Goal: Task Accomplishment & Management: Use online tool/utility

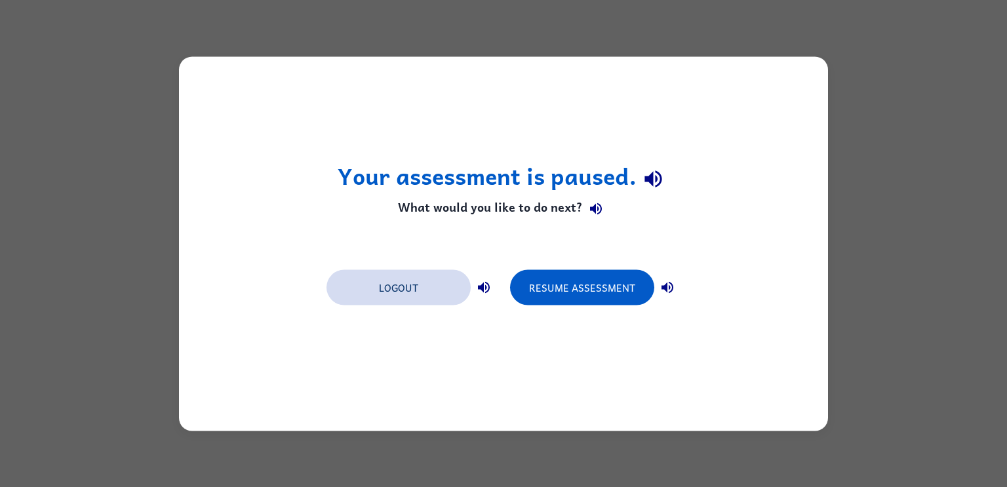
click at [410, 282] on button "Logout" at bounding box center [398, 286] width 144 height 35
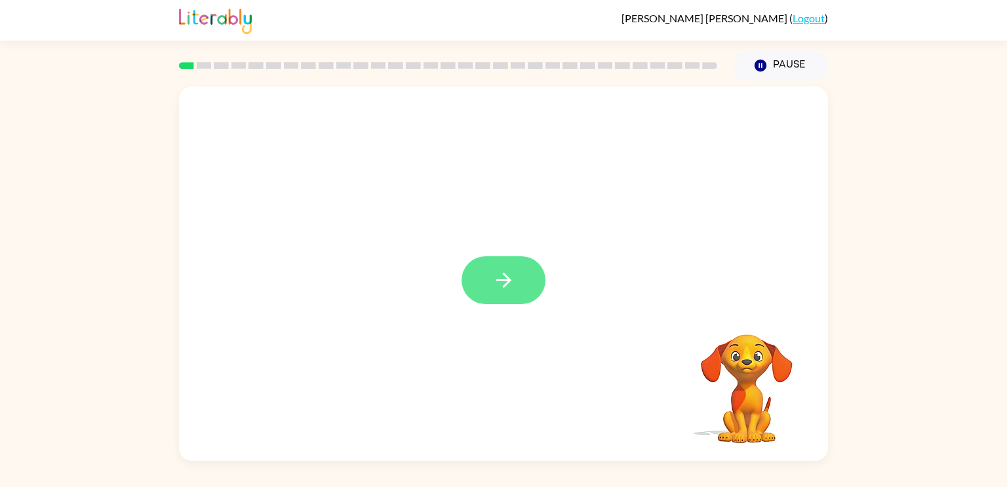
click at [508, 283] on icon "button" at bounding box center [502, 280] width 15 height 15
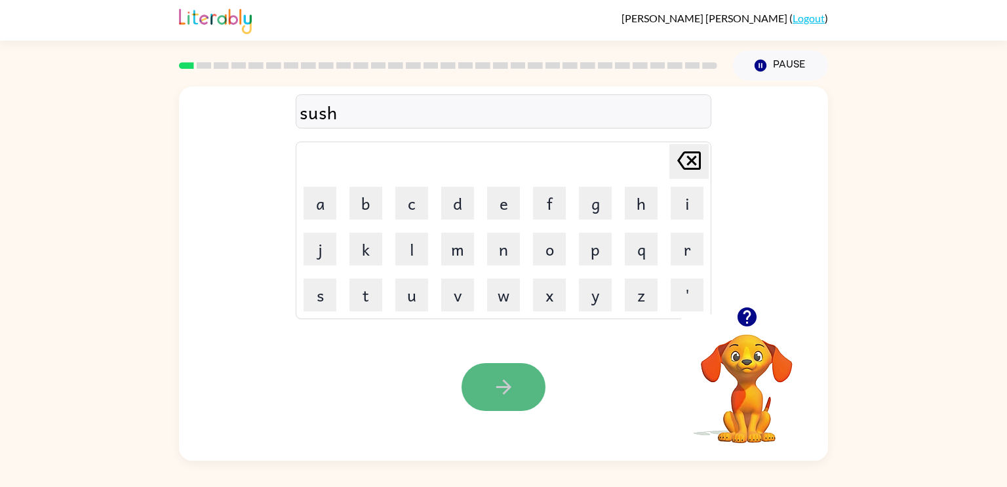
click at [511, 382] on icon "button" at bounding box center [503, 387] width 23 height 23
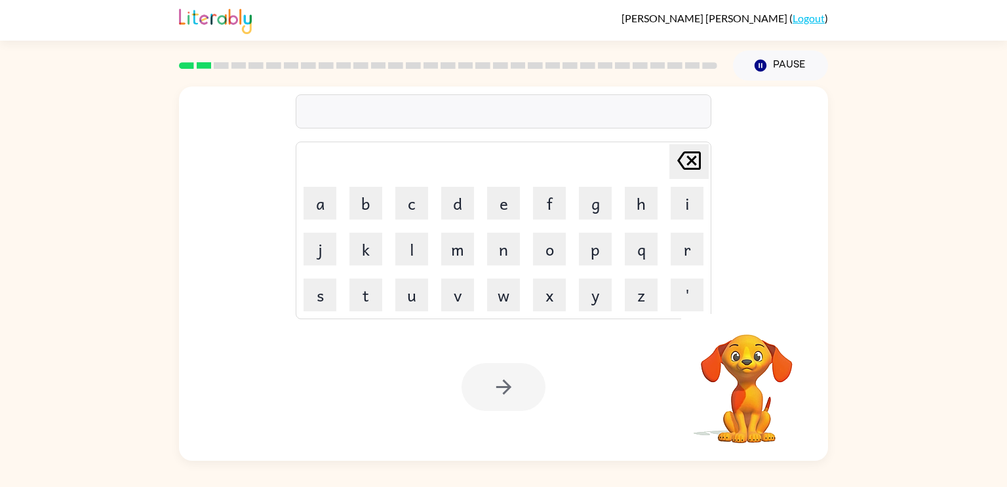
click at [406, 115] on div at bounding box center [503, 111] width 415 height 34
click at [329, 206] on button "a" at bounding box center [319, 203] width 33 height 33
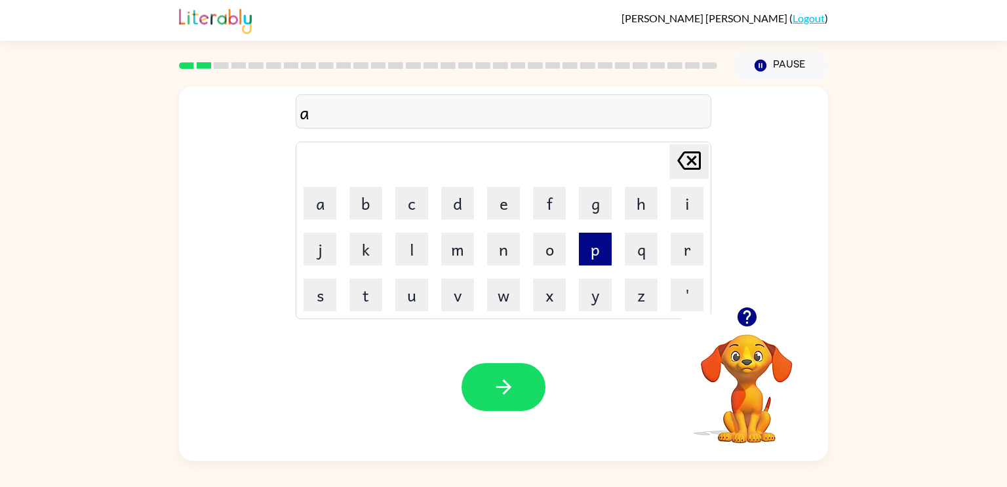
click at [596, 256] on button "p" at bounding box center [595, 249] width 33 height 33
click at [501, 203] on button "e" at bounding box center [503, 203] width 33 height 33
click at [322, 202] on button "a" at bounding box center [319, 203] width 33 height 33
type button "a"
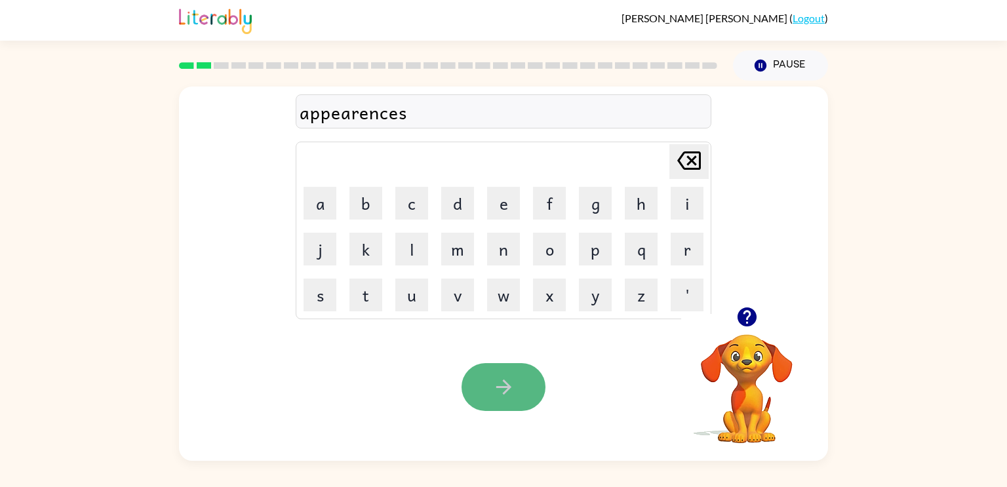
click at [499, 385] on icon "button" at bounding box center [503, 387] width 23 height 23
click at [513, 383] on icon "button" at bounding box center [503, 387] width 23 height 23
click at [514, 389] on icon "button" at bounding box center [503, 387] width 23 height 23
click at [515, 389] on button "button" at bounding box center [503, 387] width 84 height 48
click at [504, 388] on icon "button" at bounding box center [502, 386] width 15 height 15
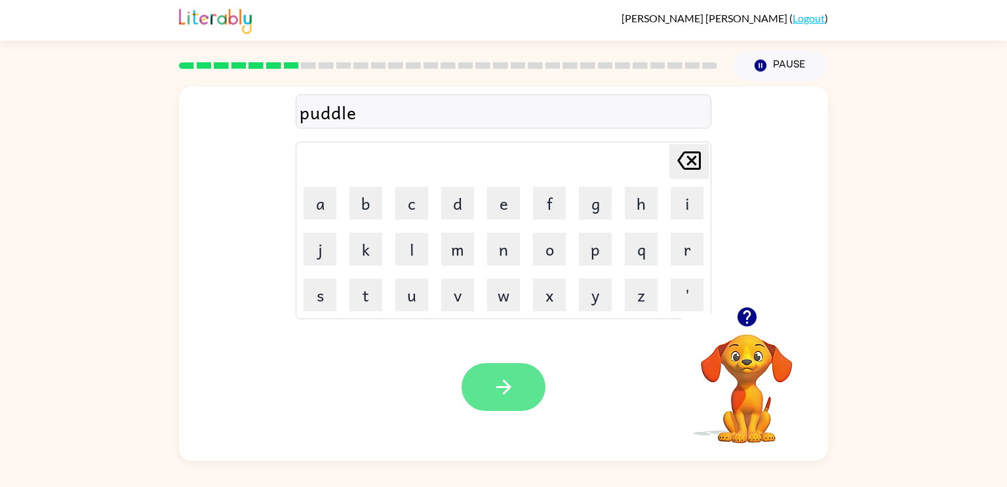
click at [492, 391] on icon "button" at bounding box center [503, 387] width 23 height 23
click at [512, 390] on icon "button" at bounding box center [503, 387] width 23 height 23
click at [518, 391] on button "button" at bounding box center [503, 387] width 84 height 48
click at [505, 386] on icon "button" at bounding box center [503, 387] width 23 height 23
click at [509, 385] on icon "button" at bounding box center [503, 387] width 23 height 23
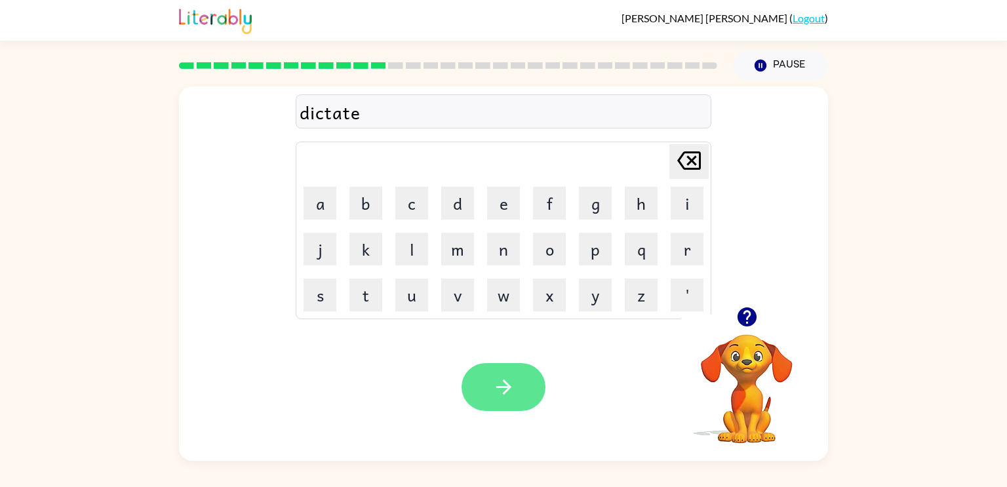
click at [518, 391] on button "button" at bounding box center [503, 387] width 84 height 48
click at [506, 381] on icon "button" at bounding box center [503, 387] width 23 height 23
click at [507, 381] on icon "button" at bounding box center [503, 387] width 23 height 23
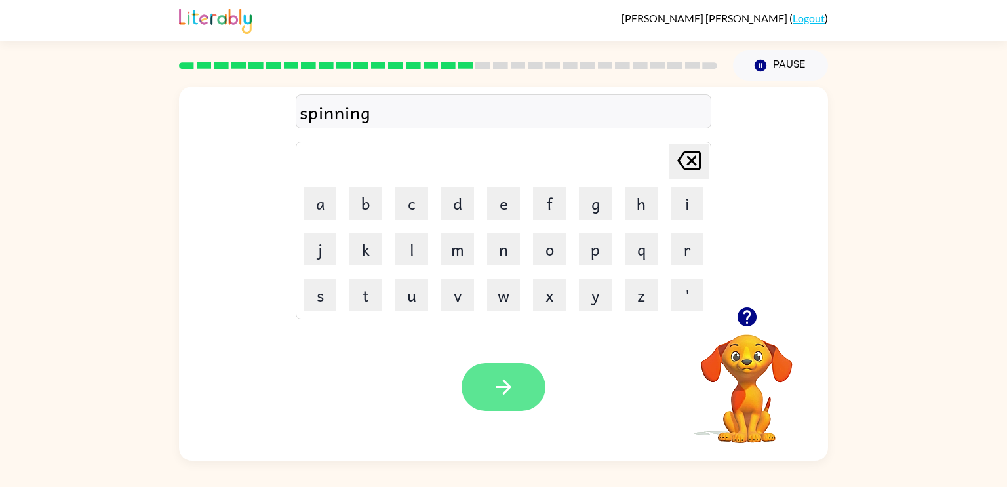
click at [505, 379] on icon "button" at bounding box center [503, 387] width 23 height 23
click at [505, 377] on icon "button" at bounding box center [503, 387] width 23 height 23
click at [495, 405] on button "button" at bounding box center [503, 387] width 84 height 48
click at [505, 387] on icon "button" at bounding box center [502, 386] width 15 height 15
click at [509, 388] on icon "button" at bounding box center [502, 386] width 15 height 15
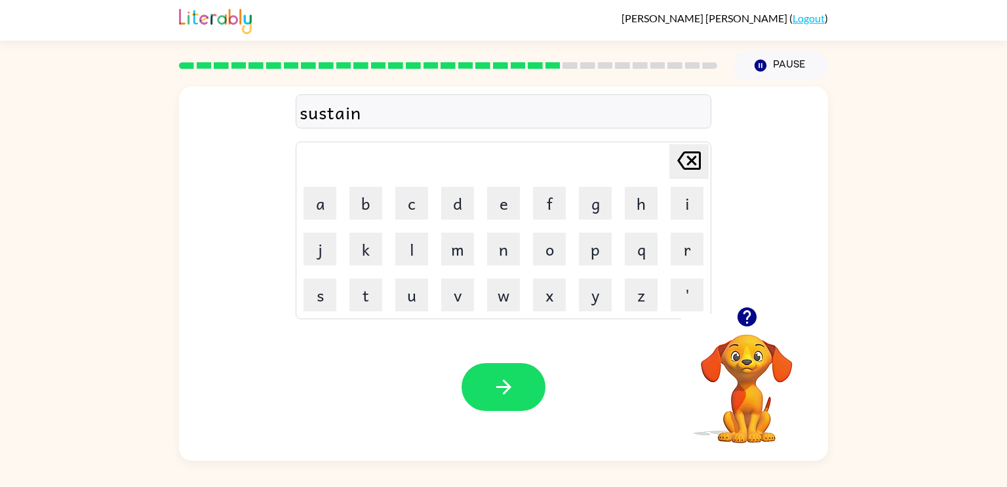
click at [320, 109] on div "sustain" at bounding box center [503, 112] width 408 height 28
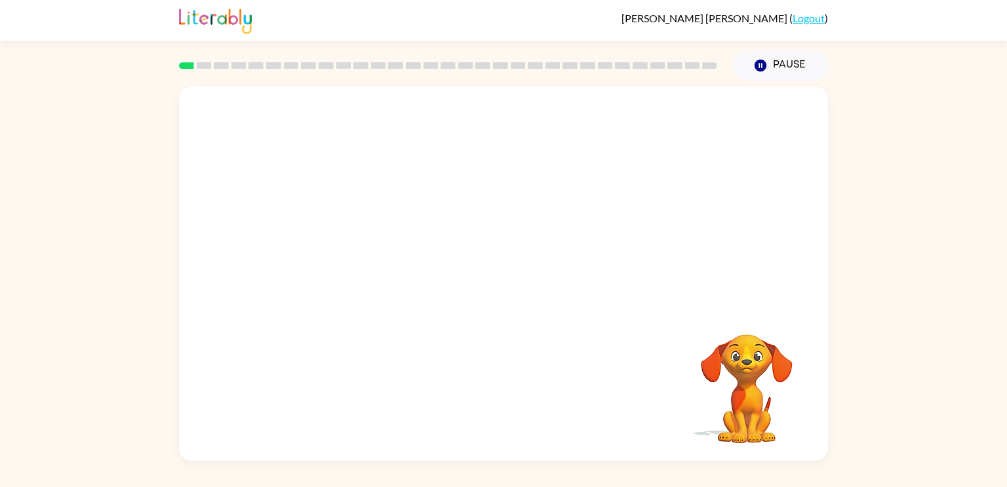
click at [353, 245] on video "Your browser must support playing .mp4 files to use Literably. Please try using…" at bounding box center [503, 197] width 649 height 220
click at [352, 241] on video "Your browser must support playing .mp4 files to use Literably. Please try using…" at bounding box center [503, 197] width 649 height 220
click at [505, 280] on icon "button" at bounding box center [502, 280] width 15 height 15
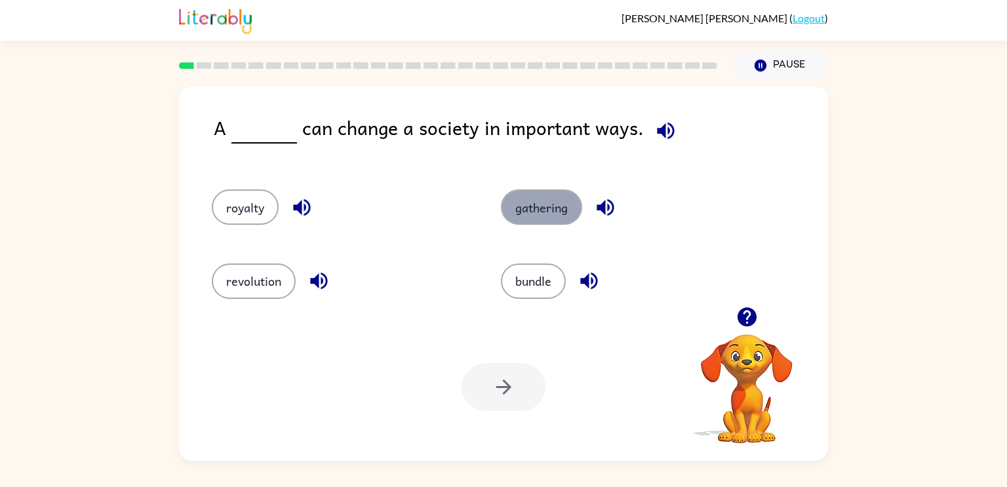
click at [558, 195] on button "gathering" at bounding box center [541, 206] width 81 height 35
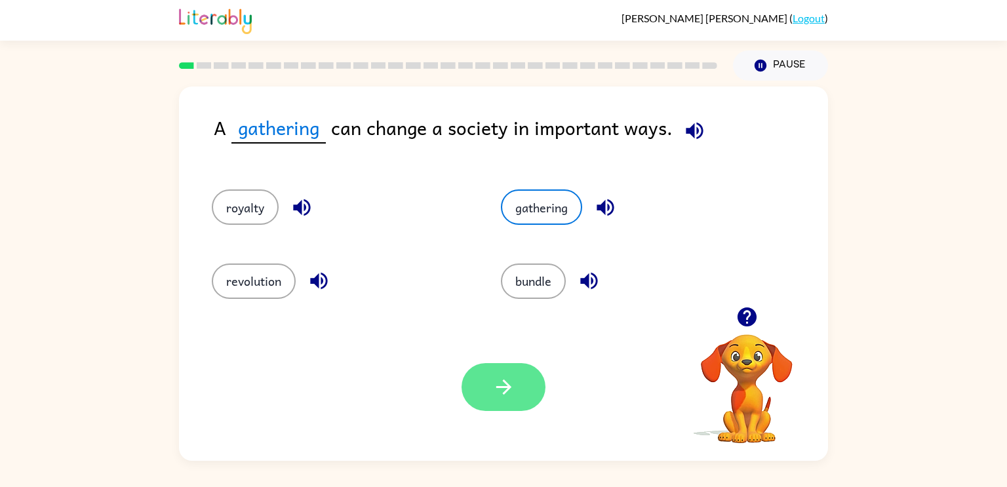
click at [507, 379] on icon "button" at bounding box center [503, 387] width 23 height 23
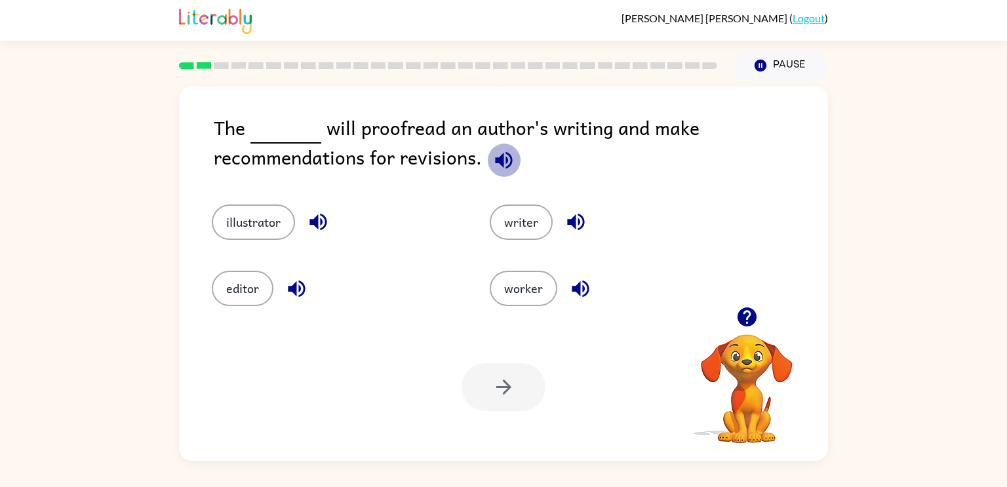
click at [499, 160] on icon "button" at bounding box center [503, 159] width 17 height 17
click at [298, 284] on icon "button" at bounding box center [296, 288] width 23 height 23
click at [213, 284] on button "editor" at bounding box center [243, 288] width 62 height 35
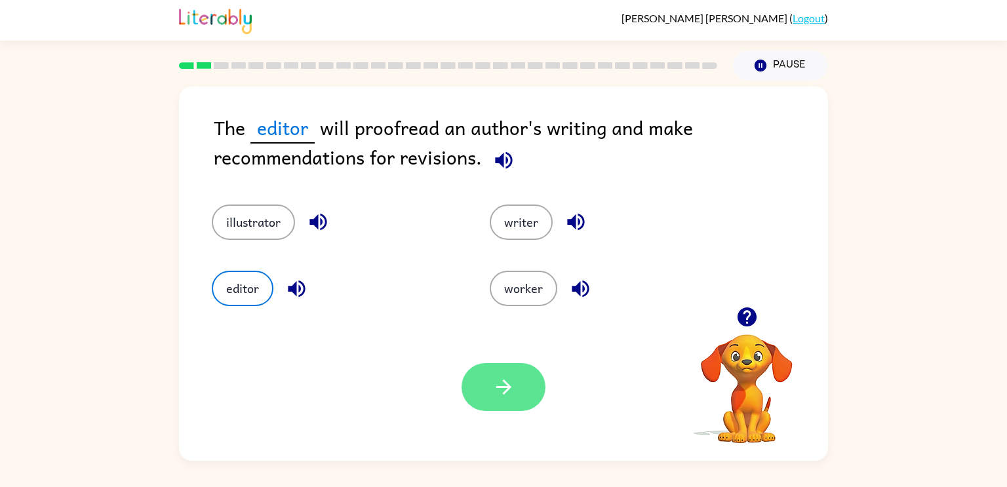
click at [520, 393] on button "button" at bounding box center [503, 387] width 84 height 48
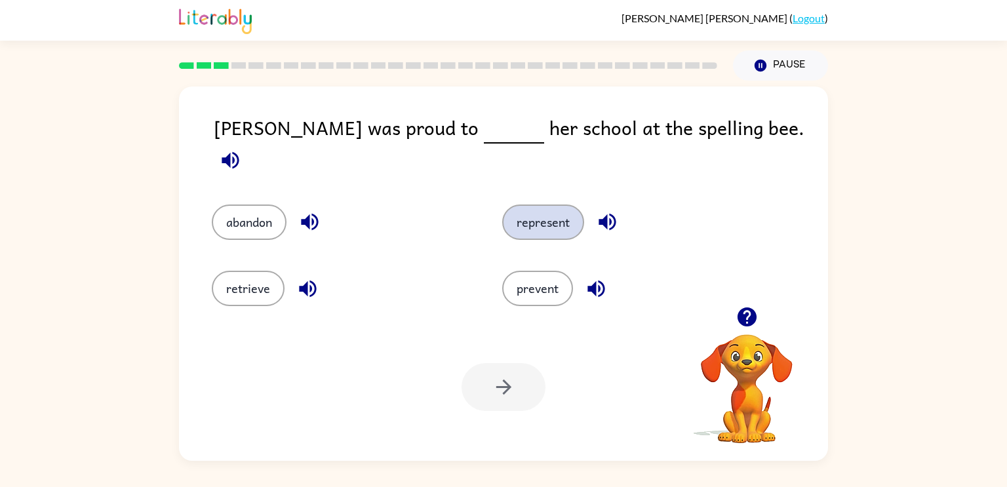
click at [528, 210] on button "represent" at bounding box center [543, 221] width 82 height 35
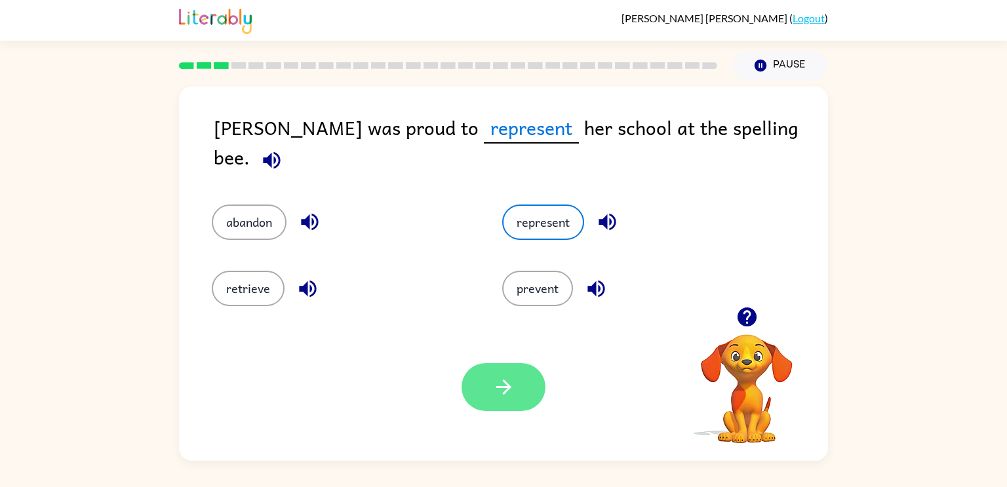
click at [503, 394] on icon "button" at bounding box center [502, 386] width 15 height 15
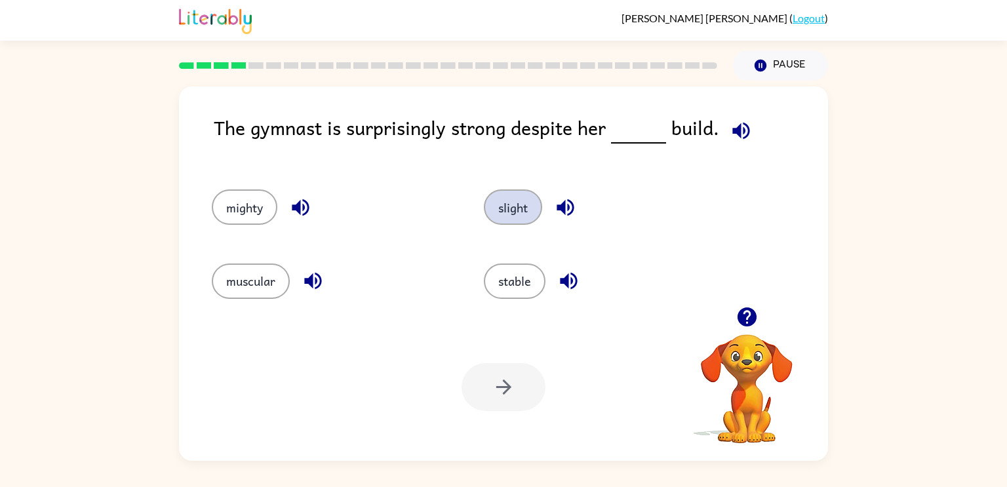
click at [500, 217] on button "slight" at bounding box center [513, 206] width 58 height 35
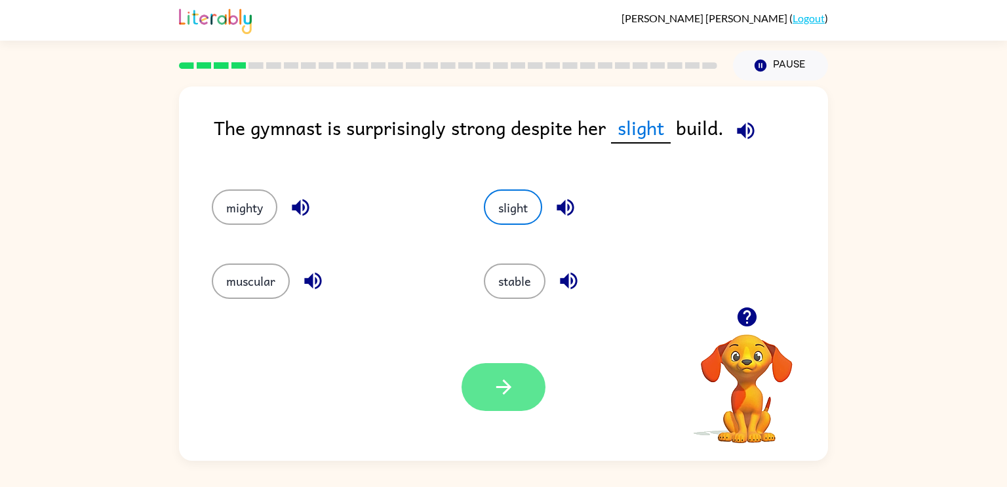
click at [526, 393] on button "button" at bounding box center [503, 387] width 84 height 48
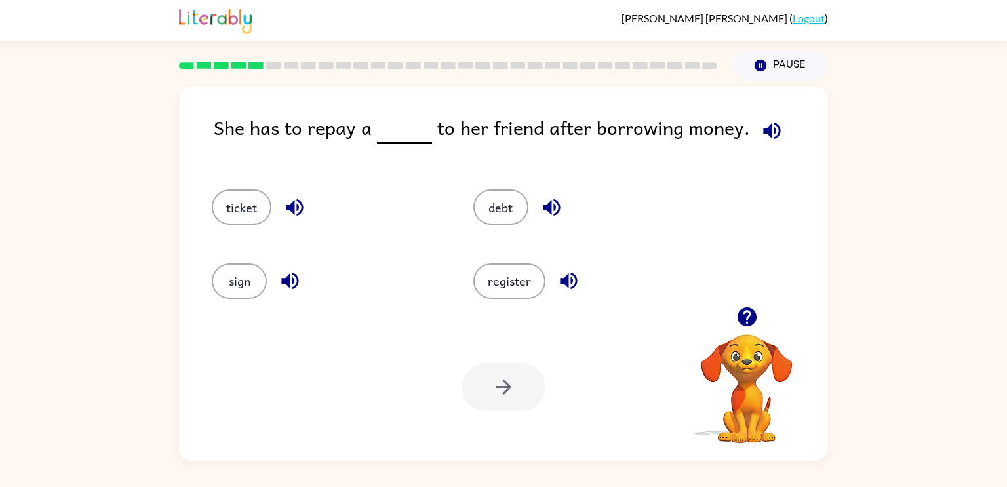
click at [771, 134] on icon "button" at bounding box center [771, 130] width 17 height 17
click at [490, 214] on button "debt" at bounding box center [500, 206] width 55 height 35
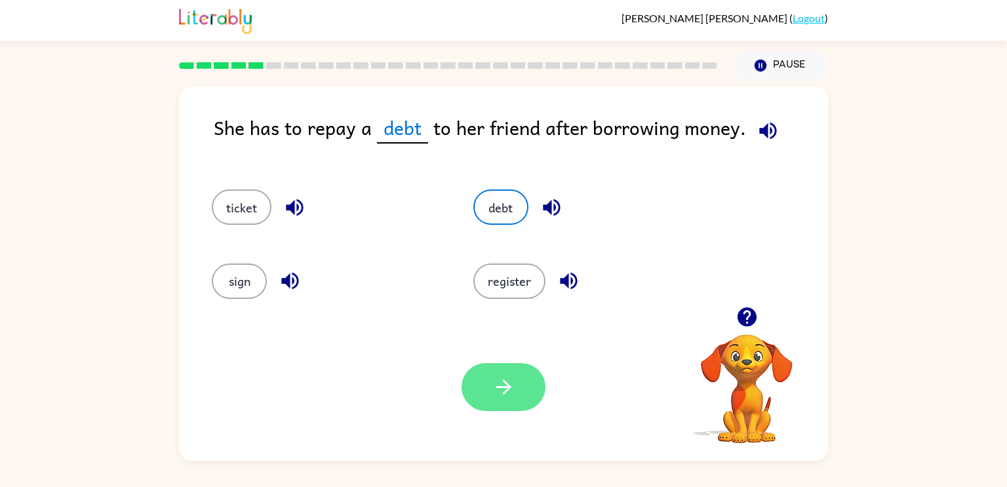
click at [503, 398] on icon "button" at bounding box center [503, 387] width 23 height 23
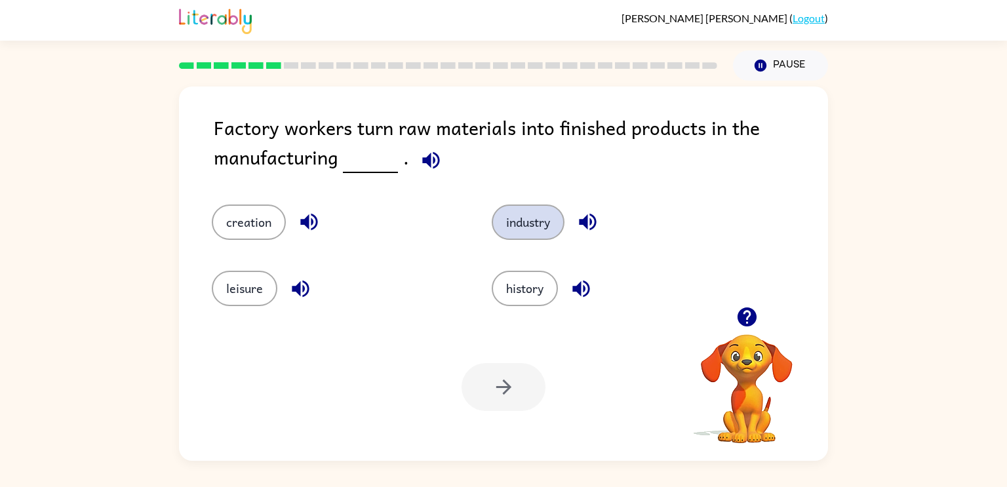
click at [530, 227] on button "industry" at bounding box center [528, 221] width 73 height 35
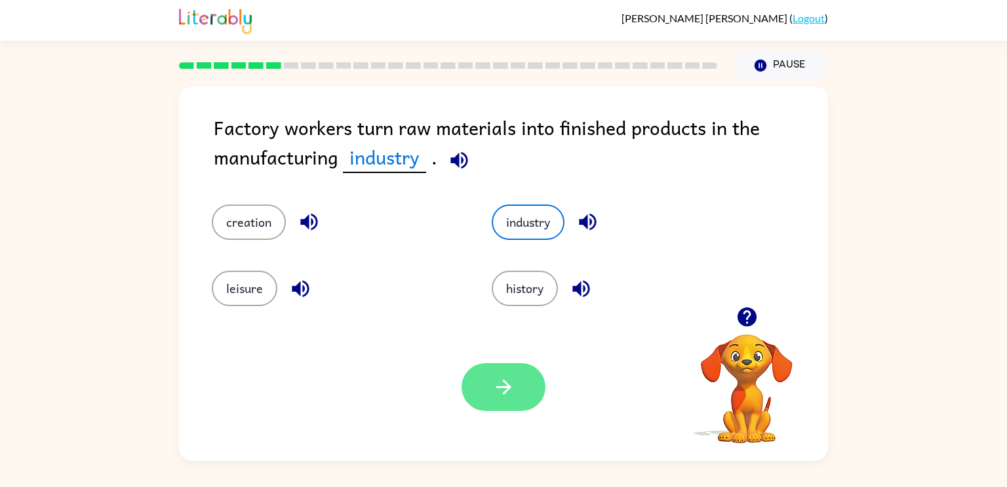
click at [502, 401] on button "button" at bounding box center [503, 387] width 84 height 48
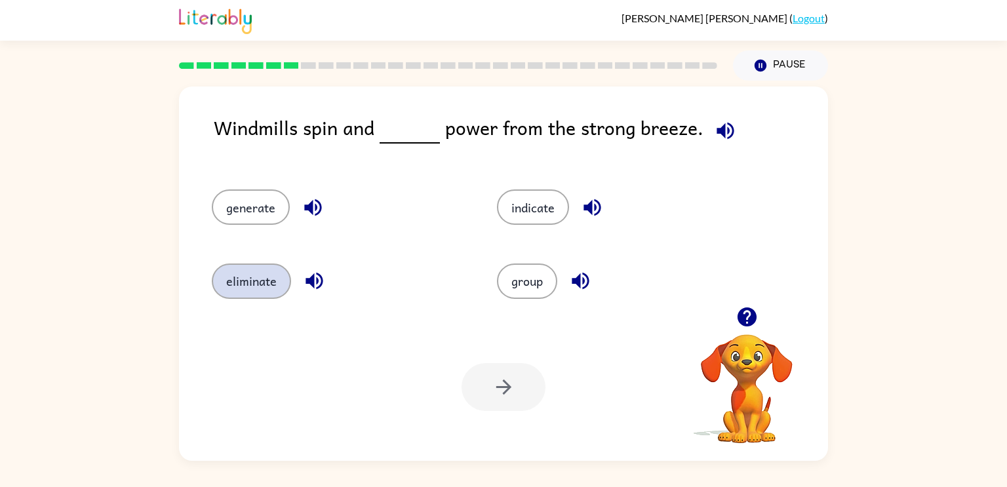
click at [259, 282] on button "eliminate" at bounding box center [251, 280] width 79 height 35
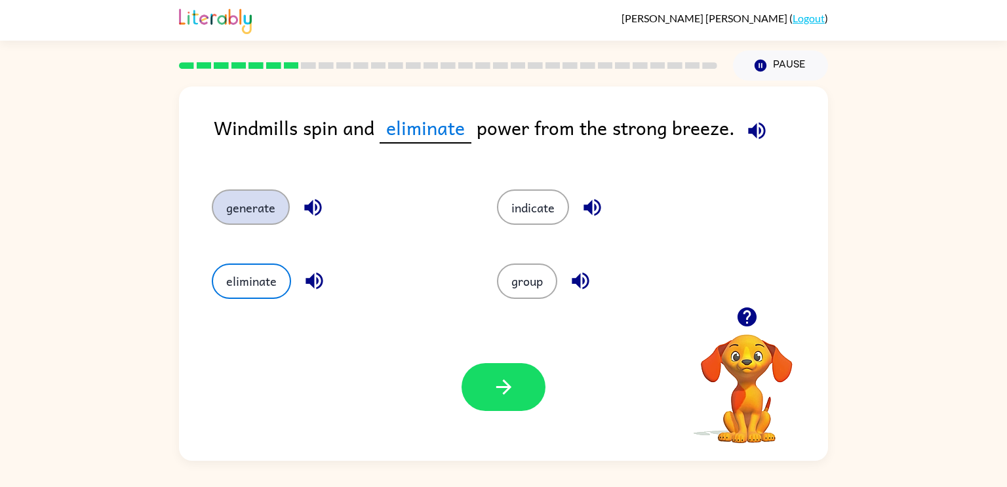
click at [251, 225] on button "generate" at bounding box center [251, 206] width 78 height 35
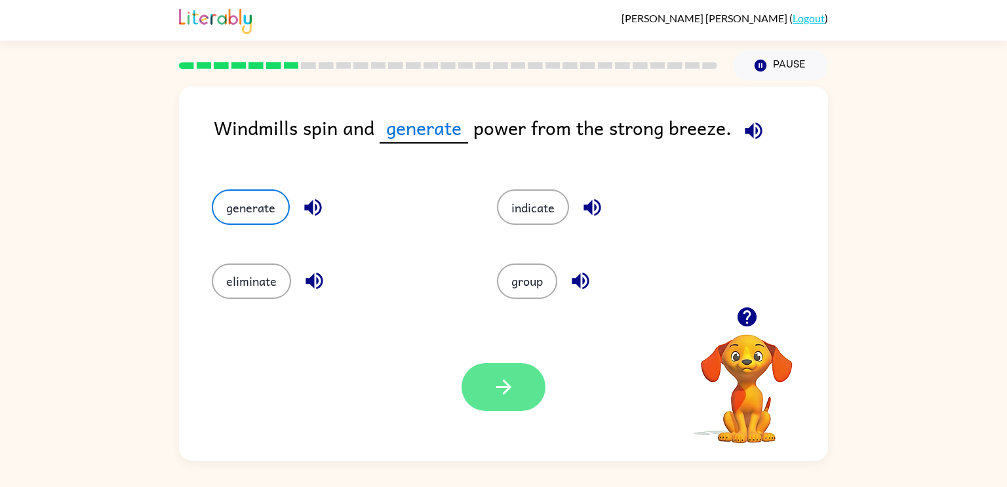
click at [514, 399] on button "button" at bounding box center [503, 387] width 84 height 48
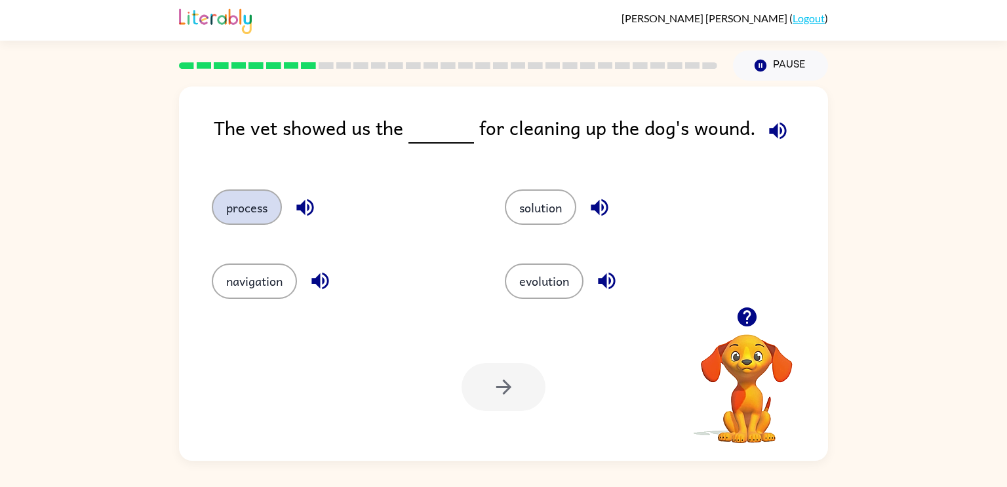
click at [253, 215] on button "process" at bounding box center [247, 206] width 70 height 35
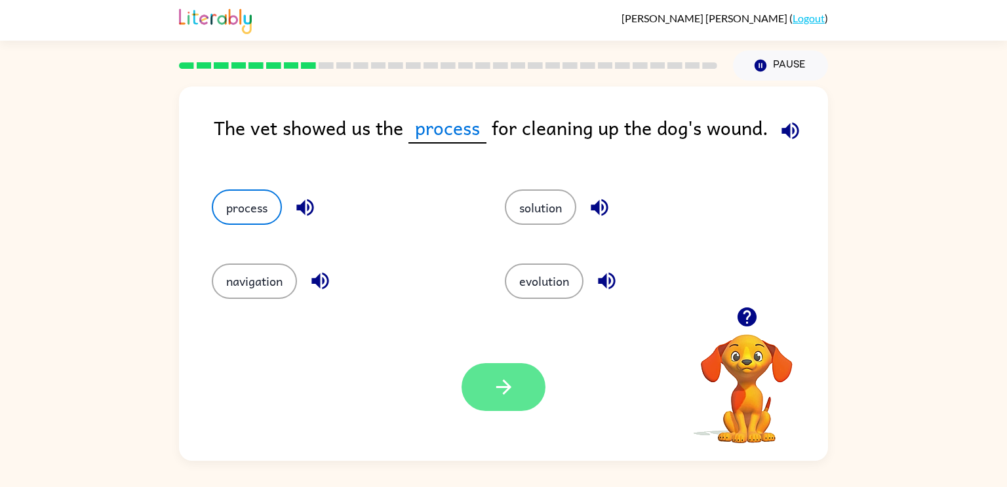
click at [468, 394] on button "button" at bounding box center [503, 387] width 84 height 48
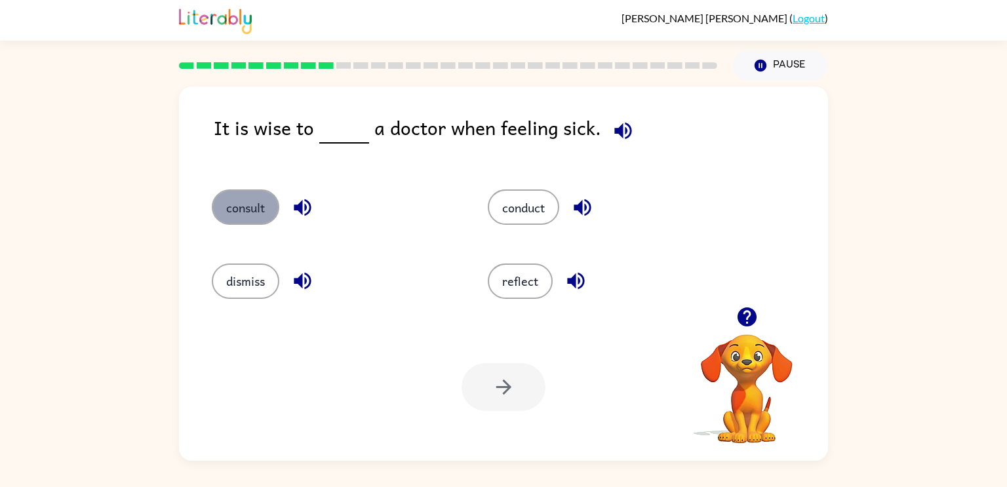
click at [265, 211] on button "consult" at bounding box center [245, 206] width 67 height 35
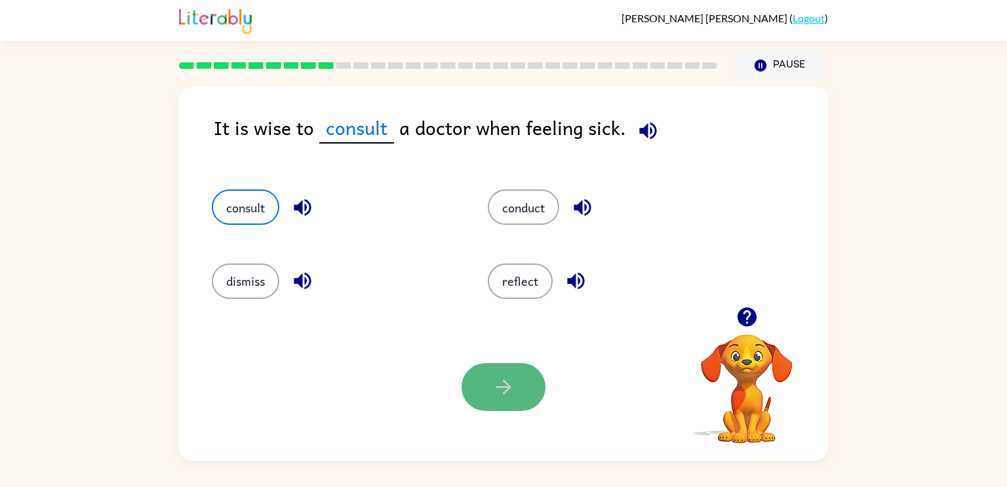
click at [507, 393] on icon "button" at bounding box center [503, 387] width 23 height 23
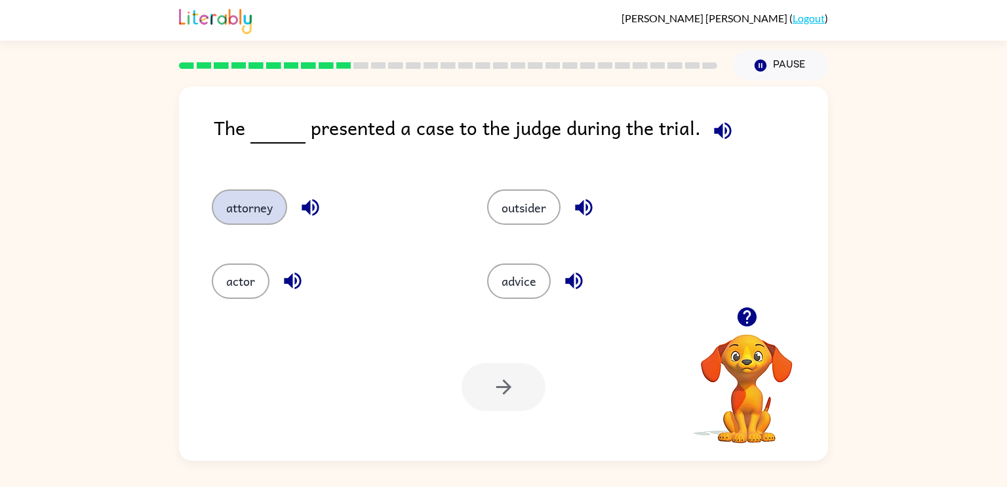
click at [242, 218] on button "attorney" at bounding box center [249, 206] width 75 height 35
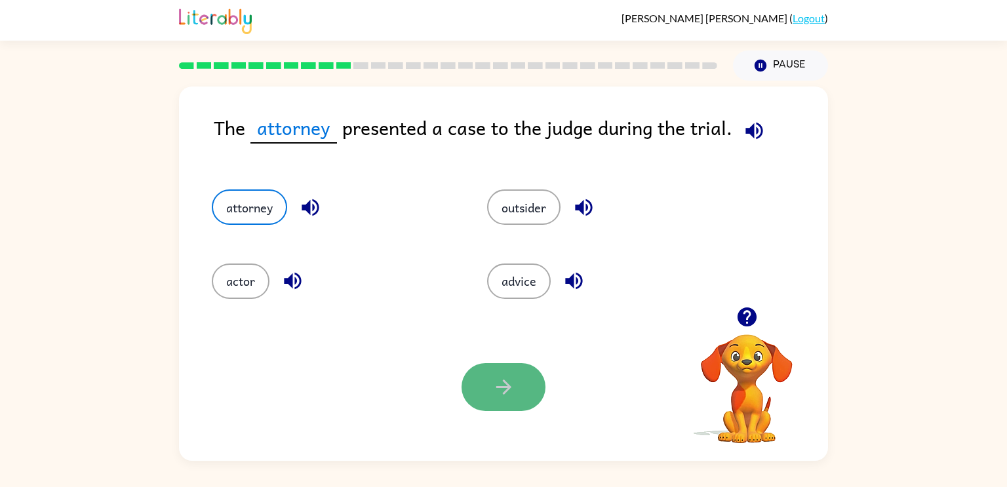
click at [496, 366] on button "button" at bounding box center [503, 387] width 84 height 48
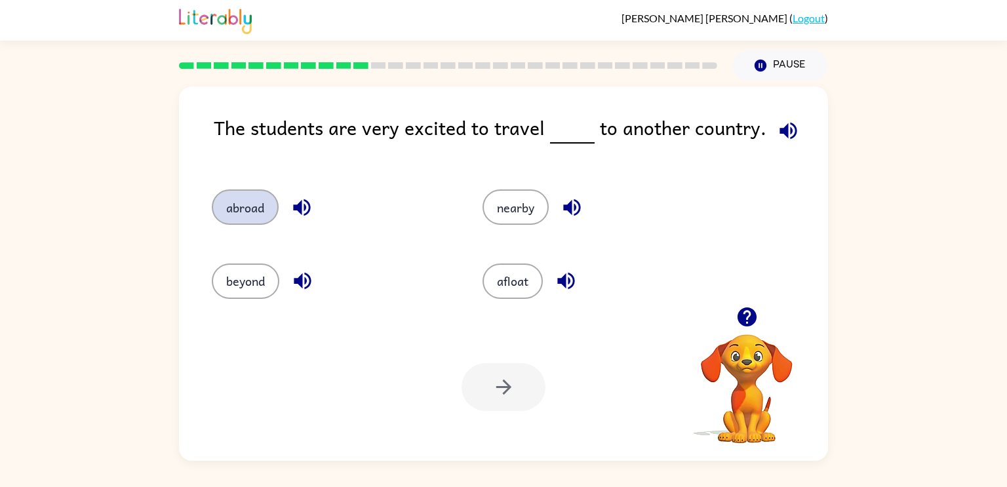
click at [256, 208] on button "abroad" at bounding box center [245, 206] width 67 height 35
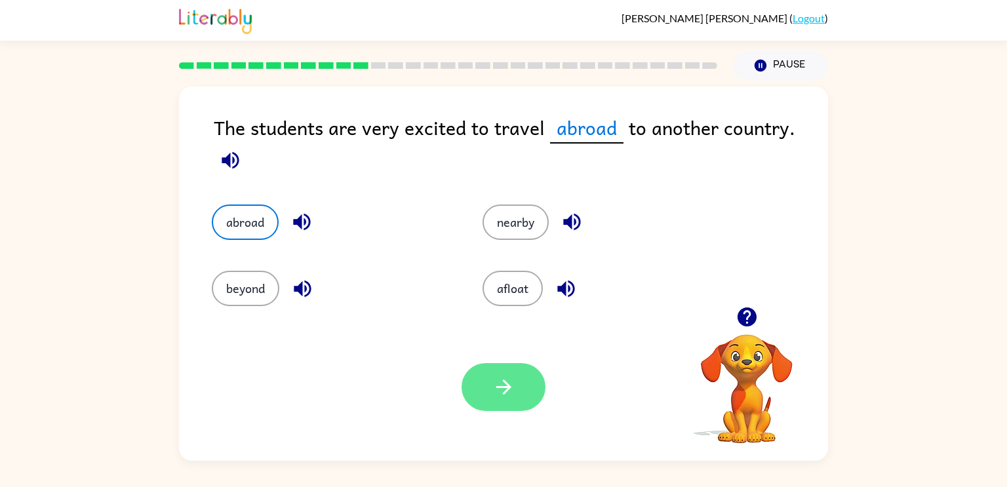
click at [479, 393] on button "button" at bounding box center [503, 387] width 84 height 48
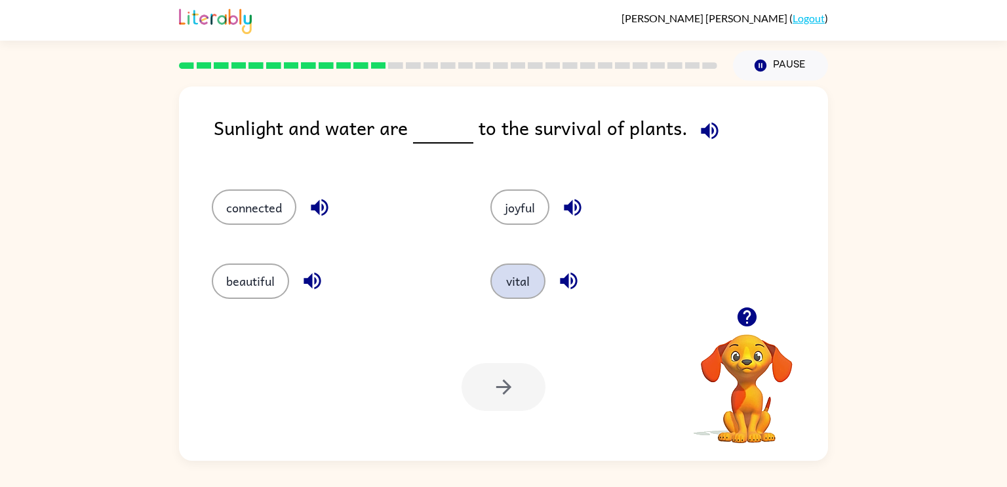
click at [516, 282] on button "vital" at bounding box center [517, 280] width 55 height 35
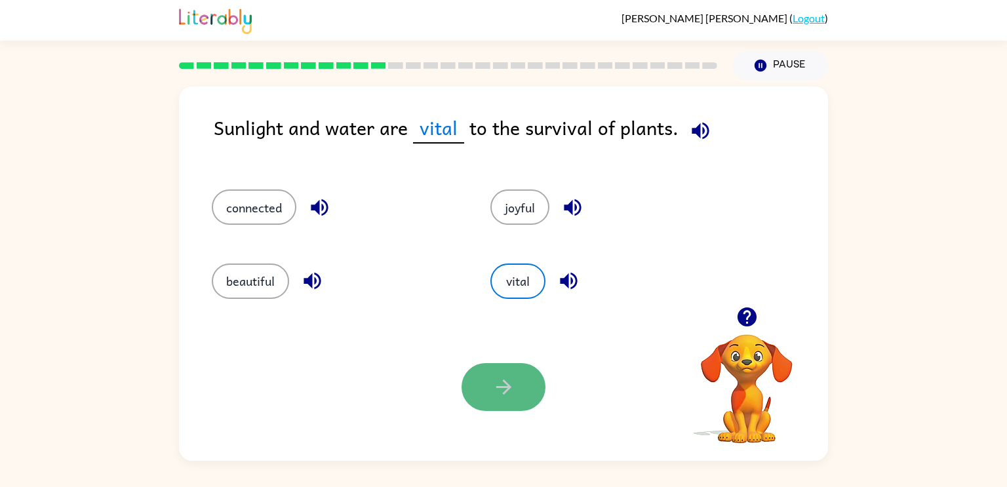
click at [524, 394] on button "button" at bounding box center [503, 387] width 84 height 48
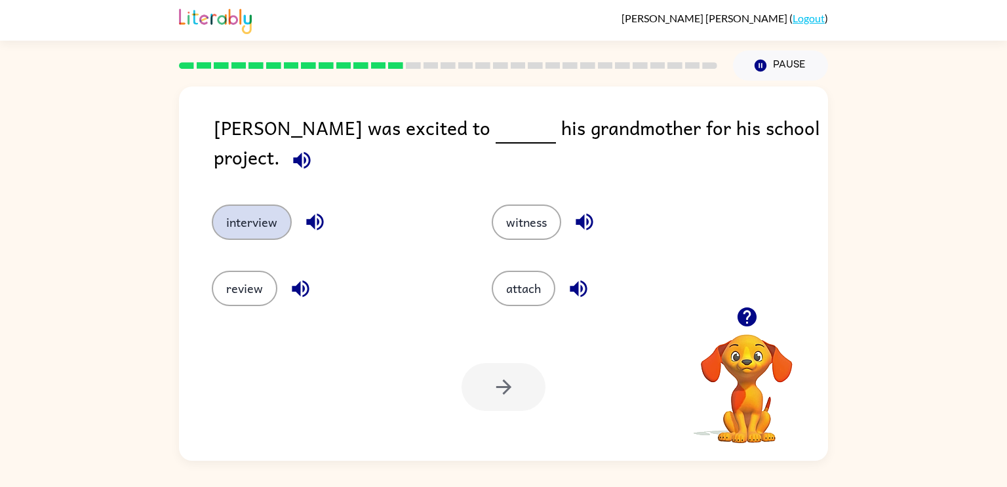
click at [264, 215] on button "interview" at bounding box center [252, 221] width 80 height 35
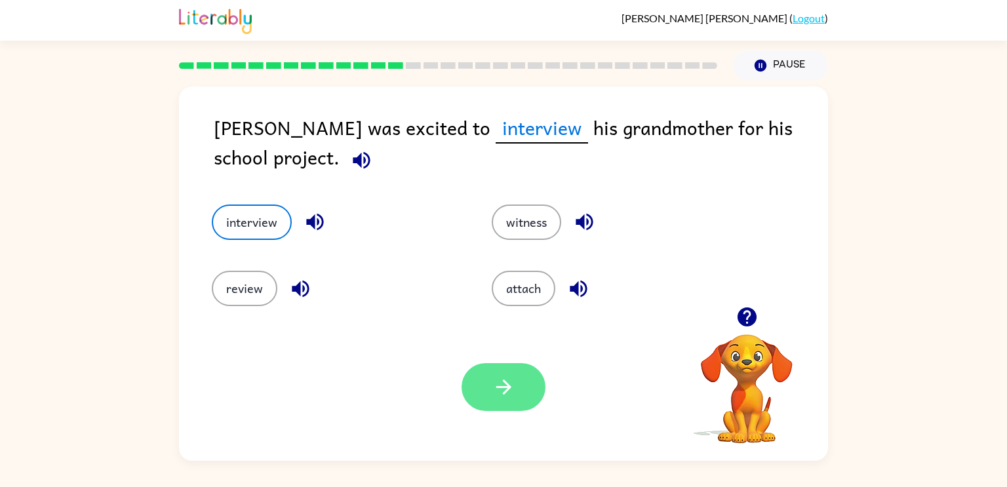
click at [513, 391] on icon "button" at bounding box center [503, 387] width 23 height 23
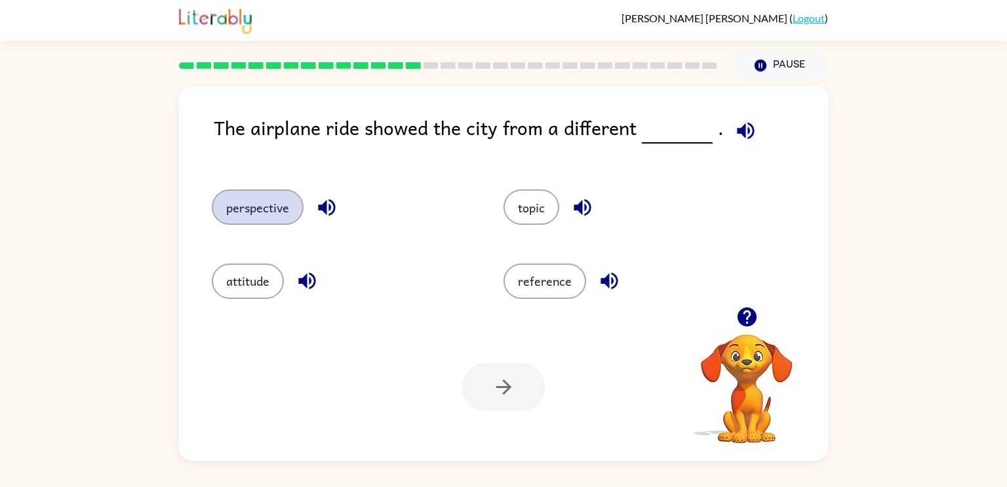
click at [260, 217] on button "perspective" at bounding box center [258, 206] width 92 height 35
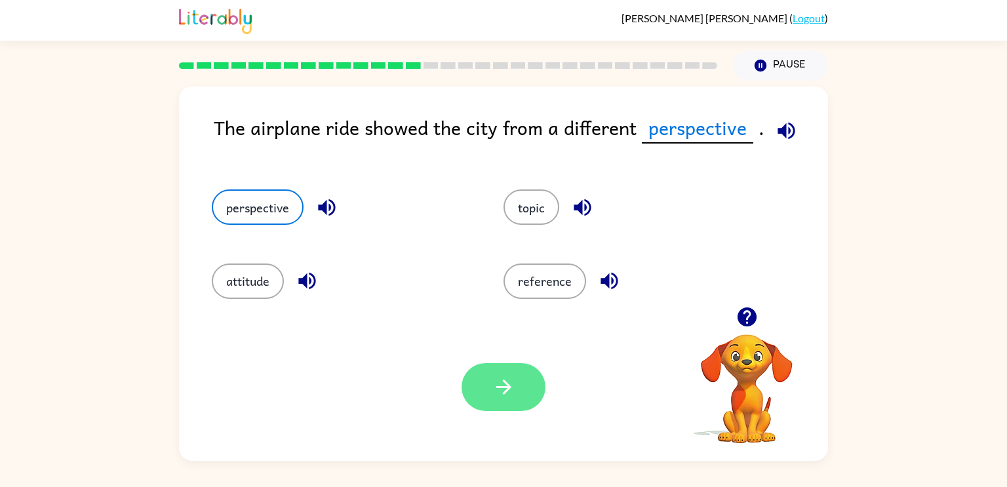
click at [518, 394] on button "button" at bounding box center [503, 387] width 84 height 48
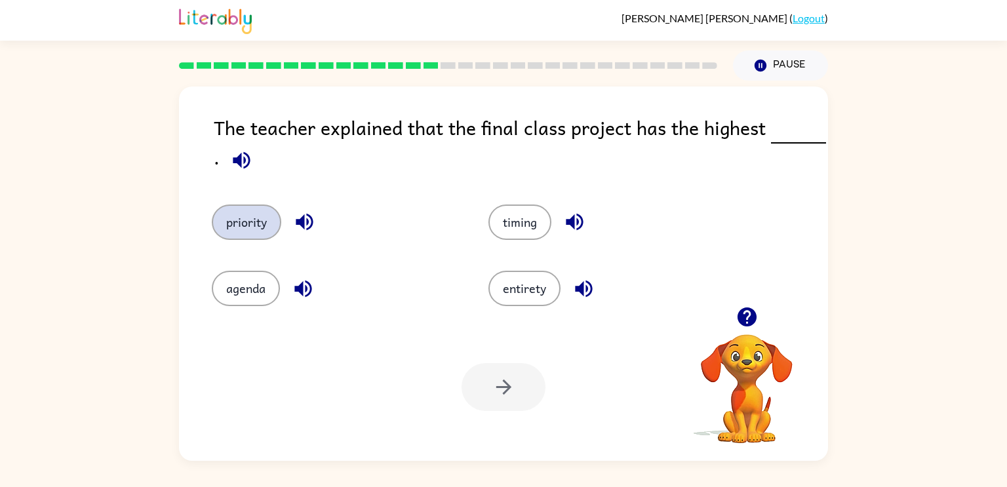
click at [235, 237] on button "priority" at bounding box center [246, 221] width 69 height 35
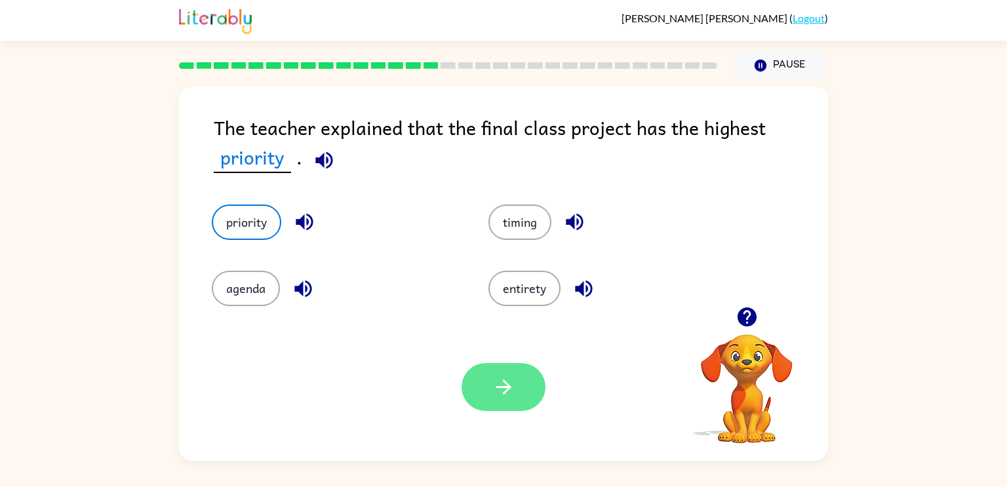
click at [493, 396] on icon "button" at bounding box center [503, 387] width 23 height 23
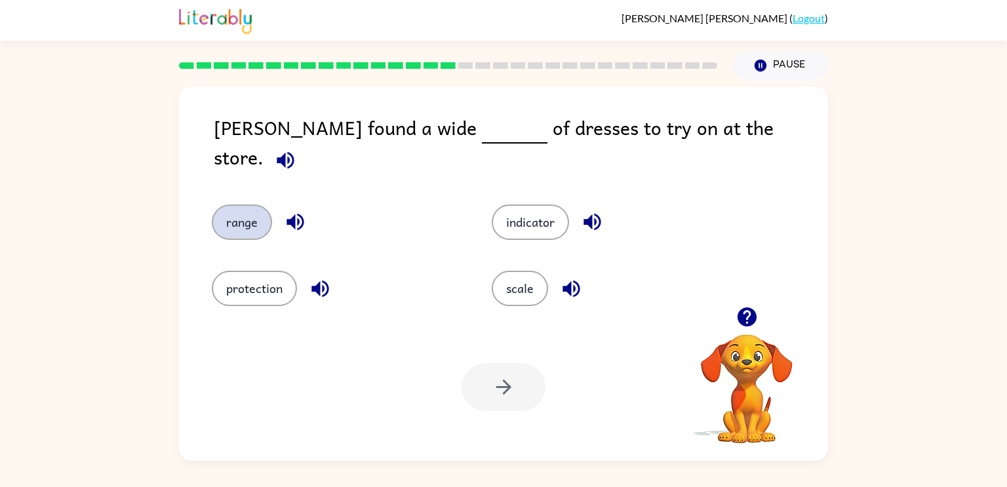
click at [248, 204] on button "range" at bounding box center [242, 221] width 60 height 35
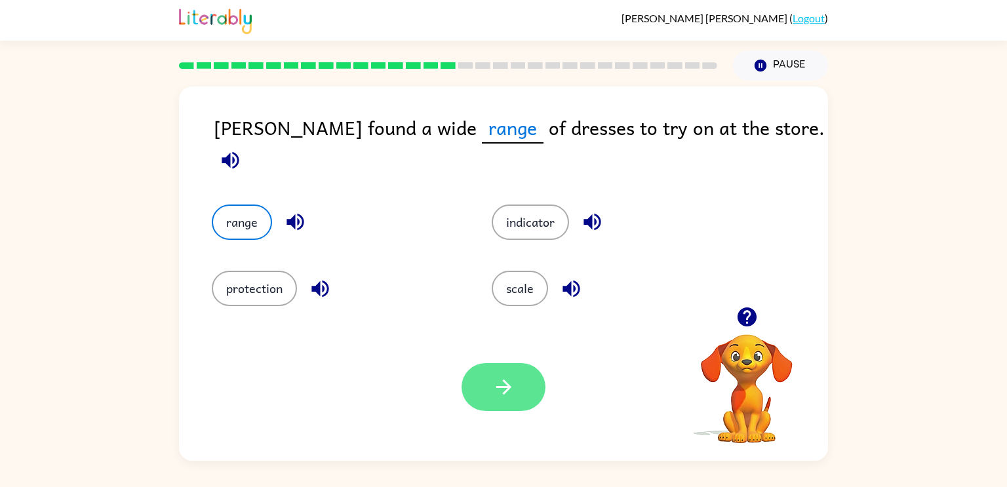
click at [503, 387] on icon "button" at bounding box center [502, 386] width 15 height 15
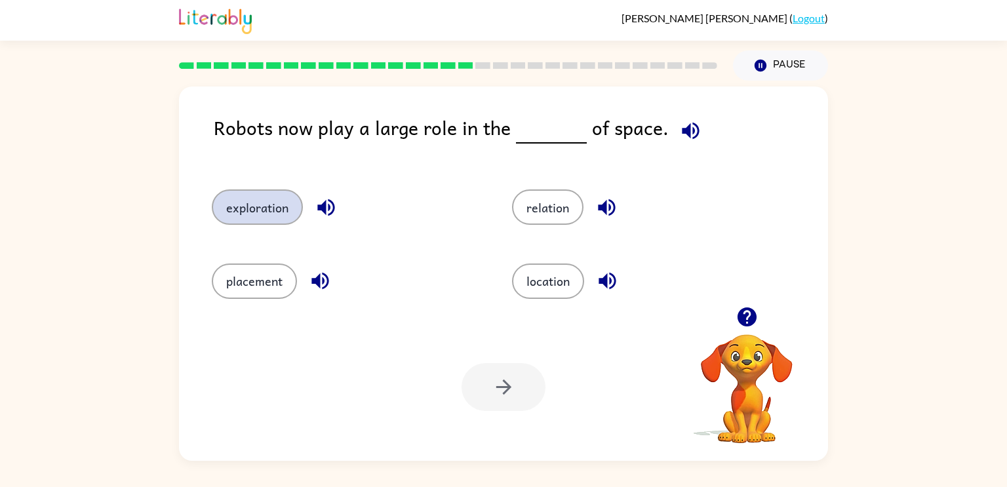
click at [259, 214] on button "exploration" at bounding box center [257, 206] width 91 height 35
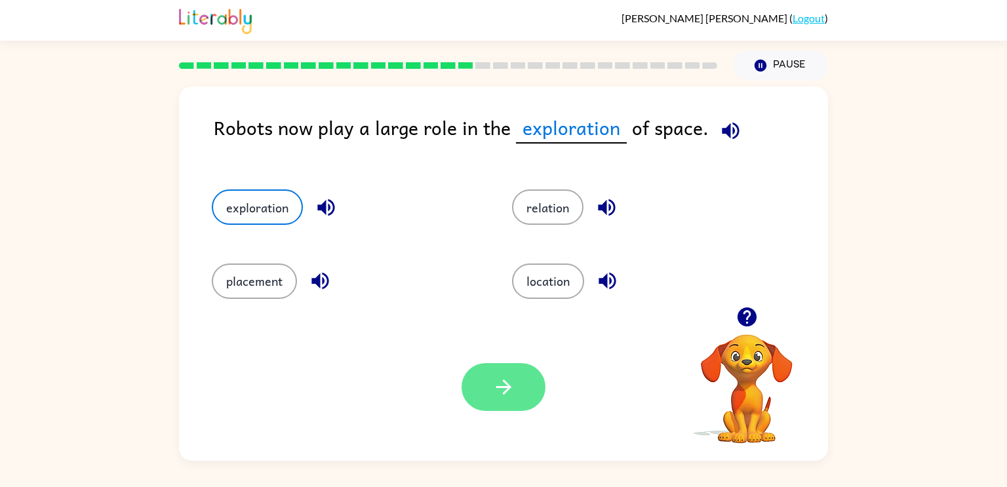
click at [487, 396] on button "button" at bounding box center [503, 387] width 84 height 48
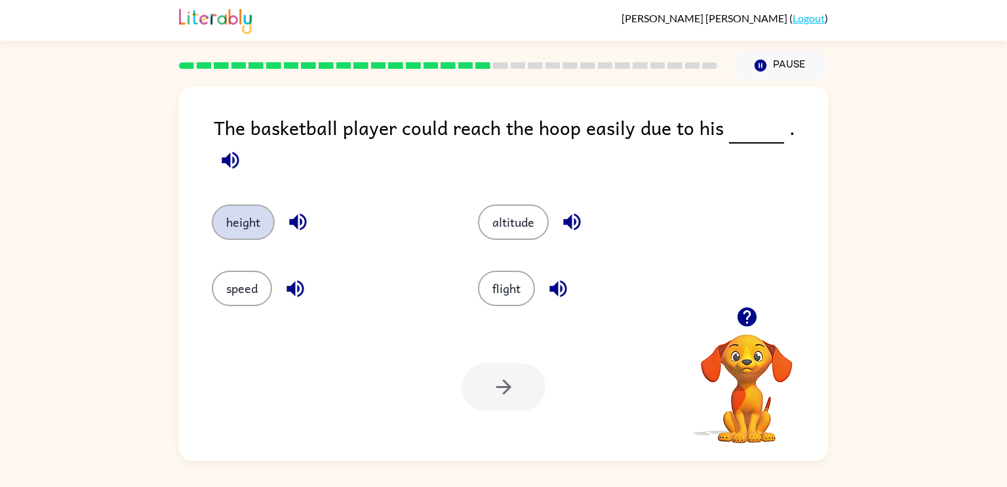
click at [257, 205] on button "height" at bounding box center [243, 221] width 63 height 35
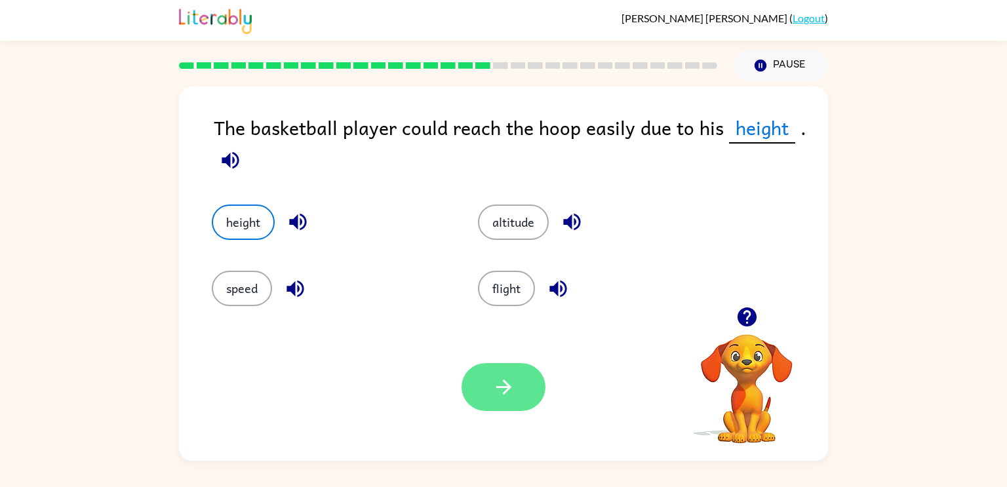
click at [482, 376] on button "button" at bounding box center [503, 387] width 84 height 48
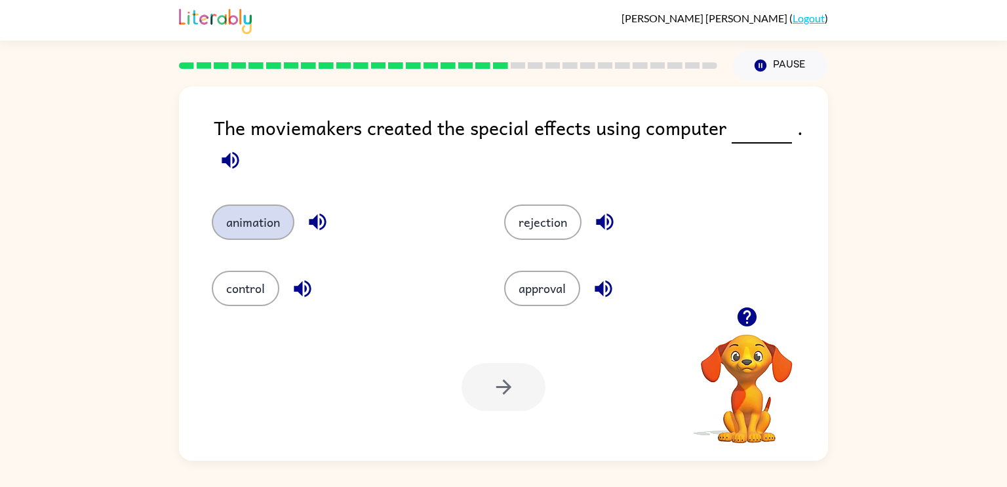
click at [239, 233] on button "animation" at bounding box center [253, 221] width 83 height 35
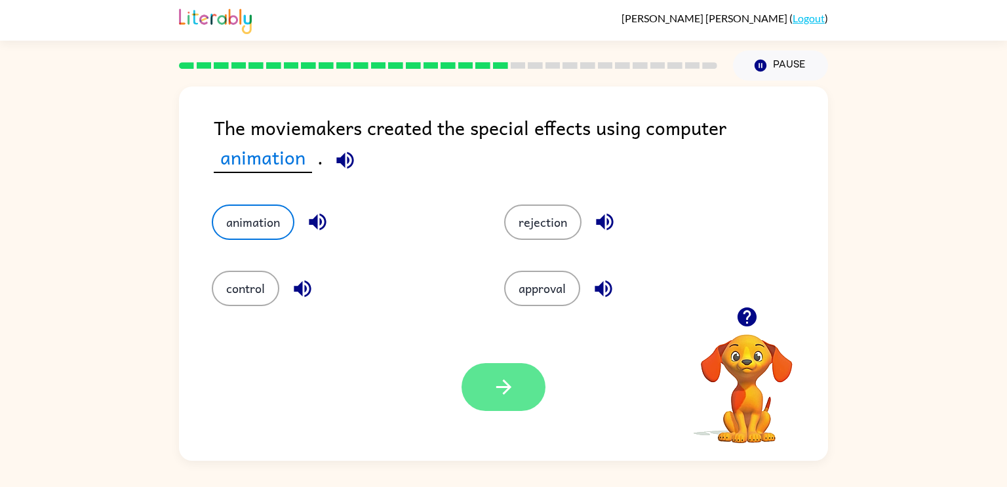
click at [482, 396] on button "button" at bounding box center [503, 387] width 84 height 48
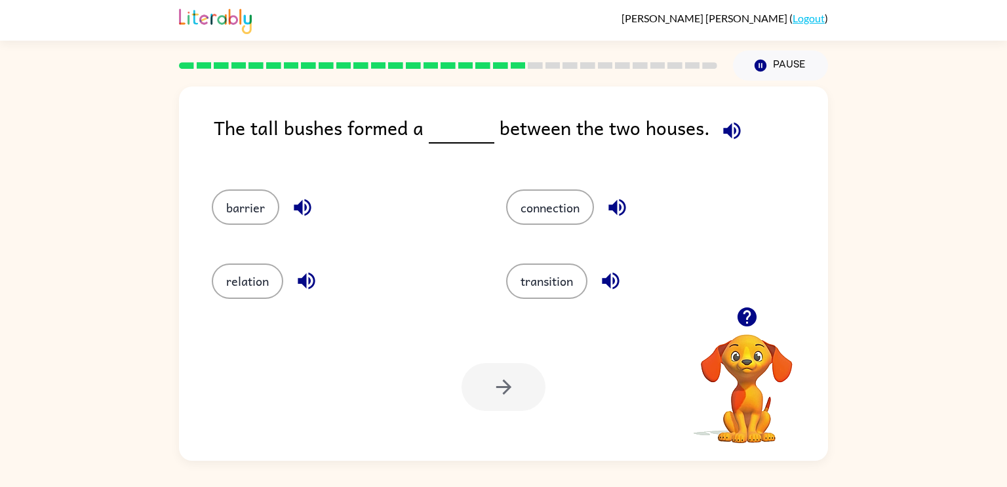
click at [492, 263] on div "transition" at bounding box center [628, 275] width 294 height 73
click at [223, 212] on button "barrier" at bounding box center [245, 206] width 67 height 35
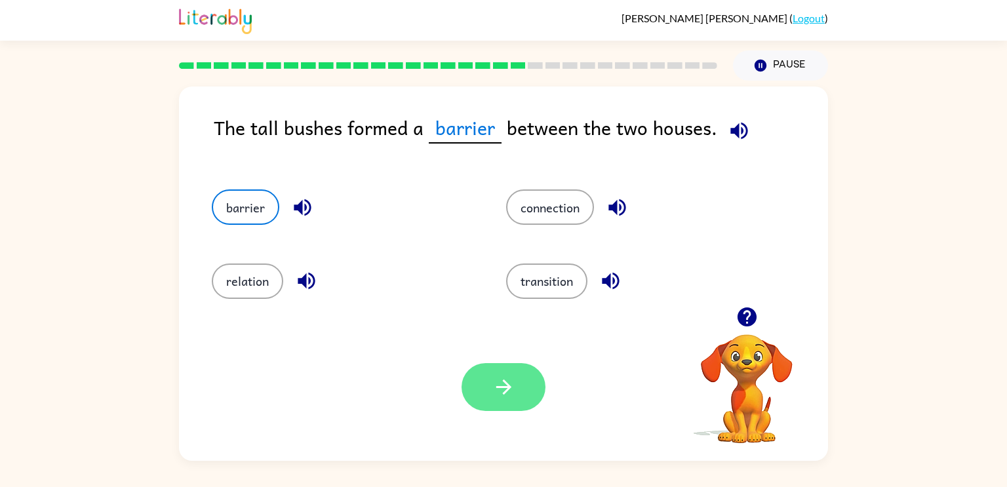
click at [509, 383] on icon "button" at bounding box center [503, 387] width 23 height 23
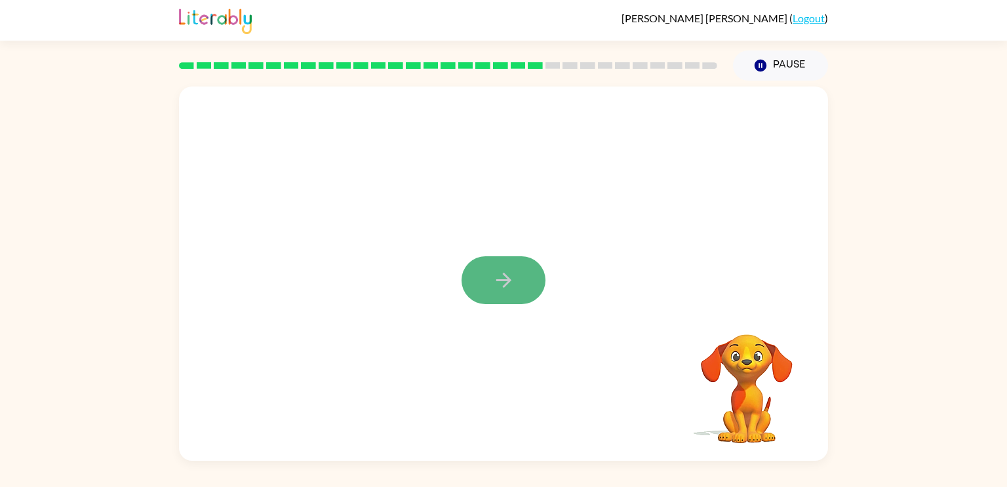
click at [507, 278] on icon "button" at bounding box center [502, 280] width 15 height 15
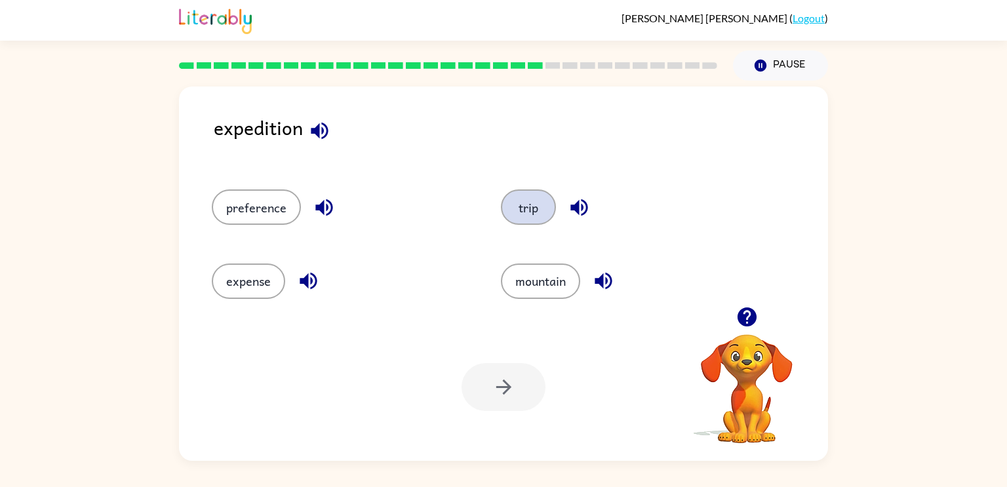
click at [543, 217] on button "trip" at bounding box center [528, 206] width 55 height 35
click at [512, 398] on icon "button" at bounding box center [503, 387] width 23 height 23
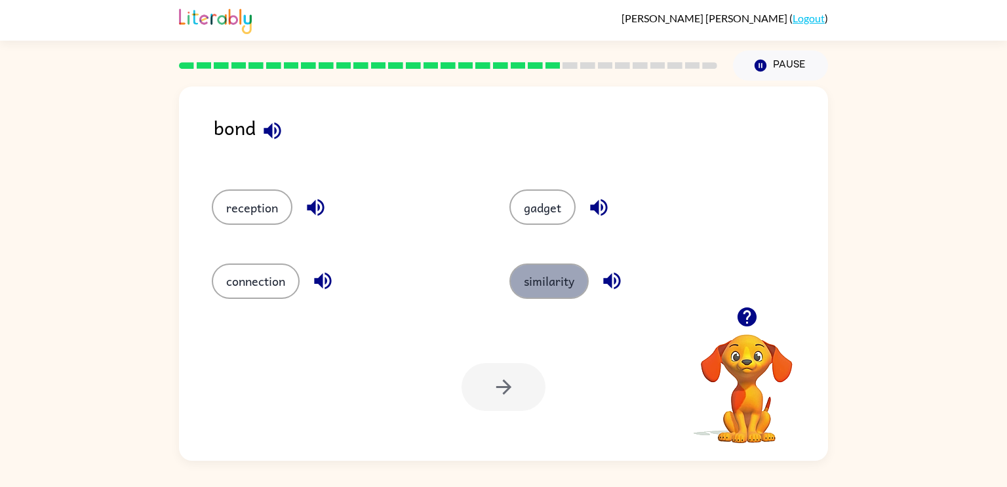
click at [561, 283] on button "similarity" at bounding box center [548, 280] width 79 height 35
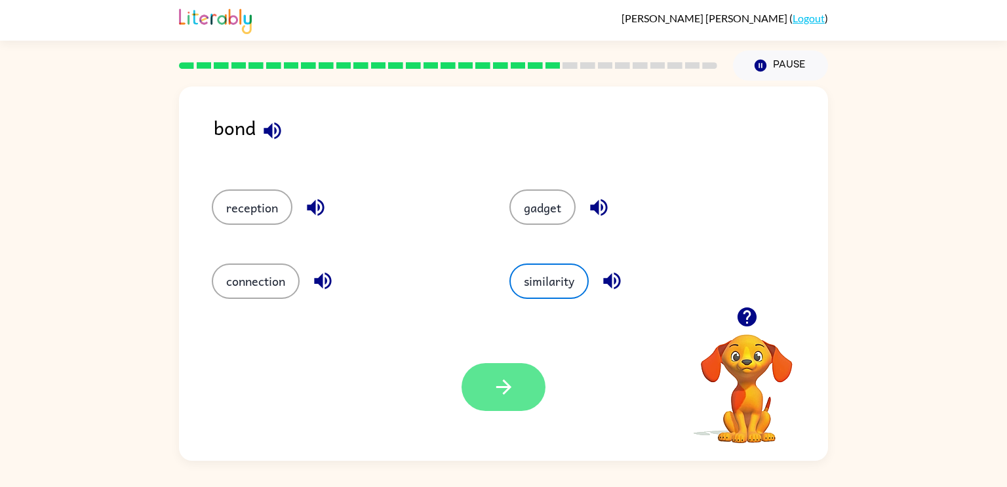
click at [489, 399] on button "button" at bounding box center [503, 387] width 84 height 48
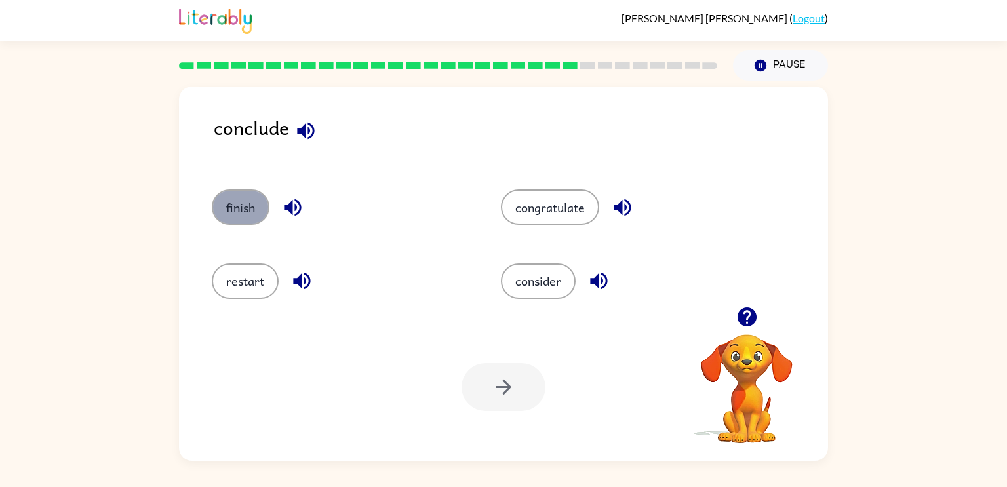
click at [249, 202] on button "finish" at bounding box center [241, 206] width 58 height 35
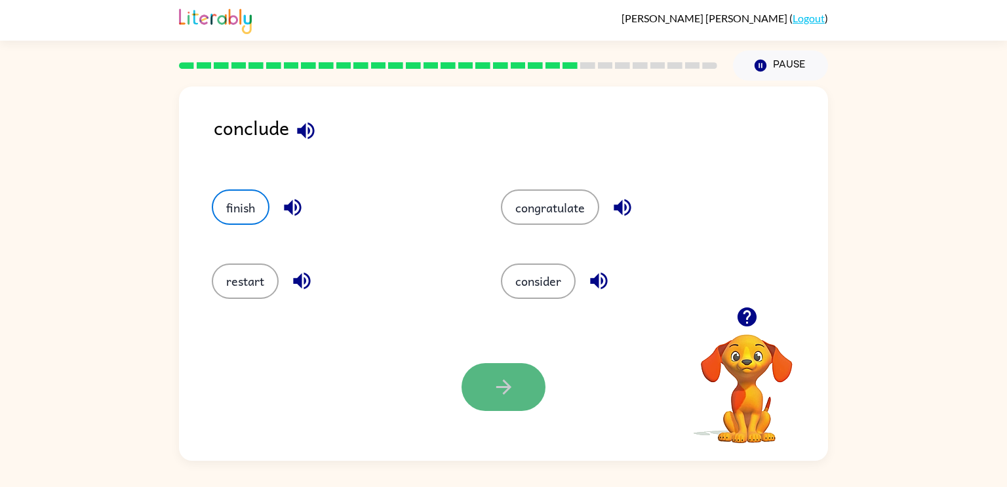
click at [504, 377] on icon "button" at bounding box center [503, 387] width 23 height 23
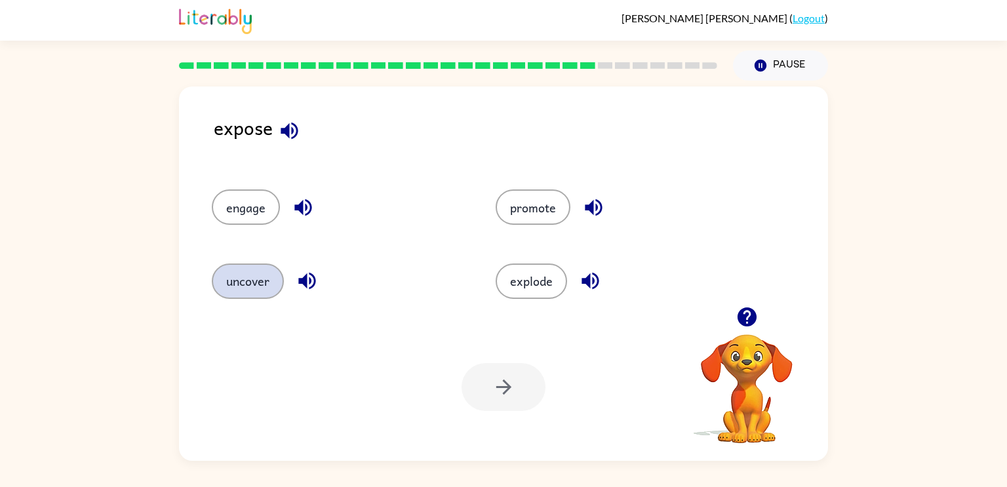
click at [242, 276] on button "uncover" at bounding box center [248, 280] width 72 height 35
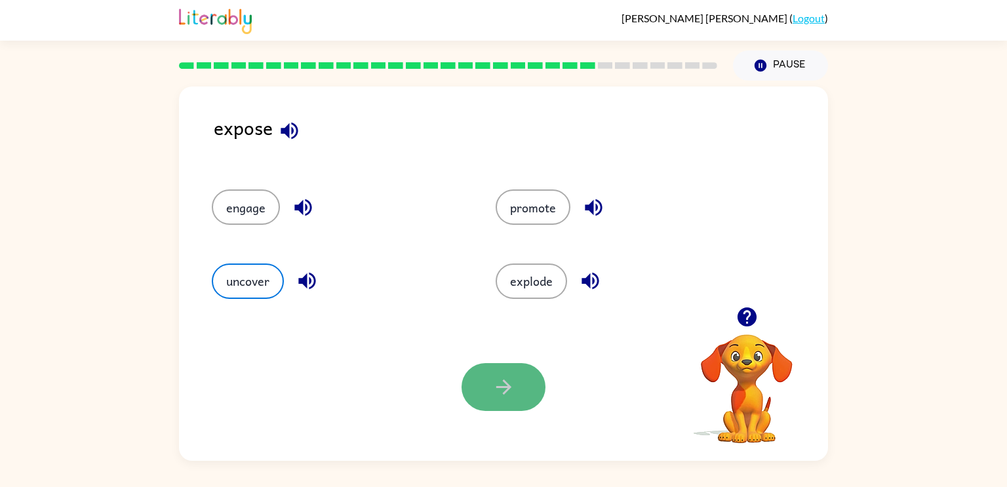
click at [501, 388] on icon "button" at bounding box center [503, 387] width 23 height 23
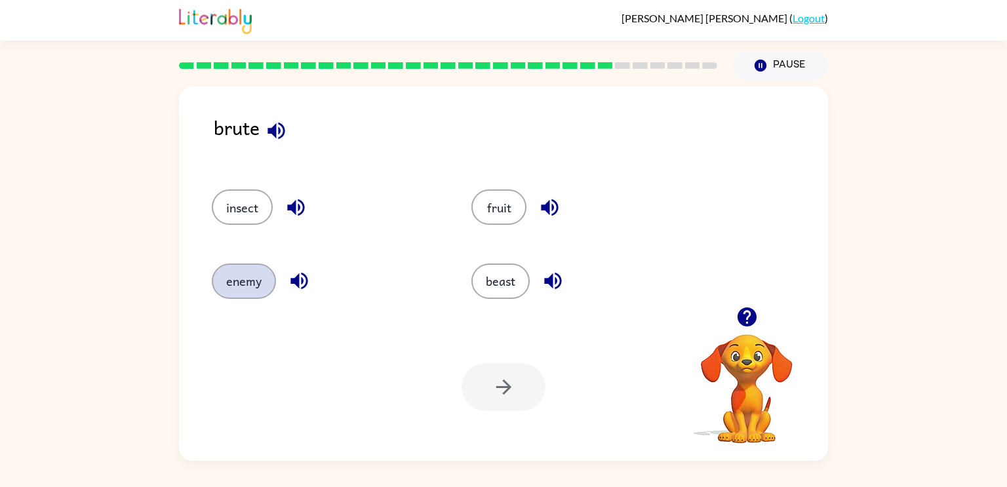
click at [256, 278] on button "enemy" at bounding box center [244, 280] width 64 height 35
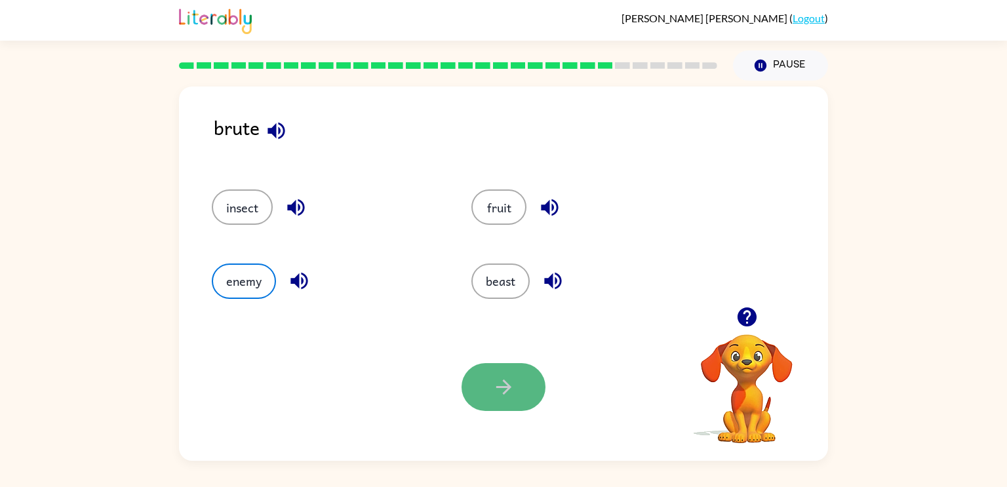
click at [512, 381] on icon "button" at bounding box center [503, 387] width 23 height 23
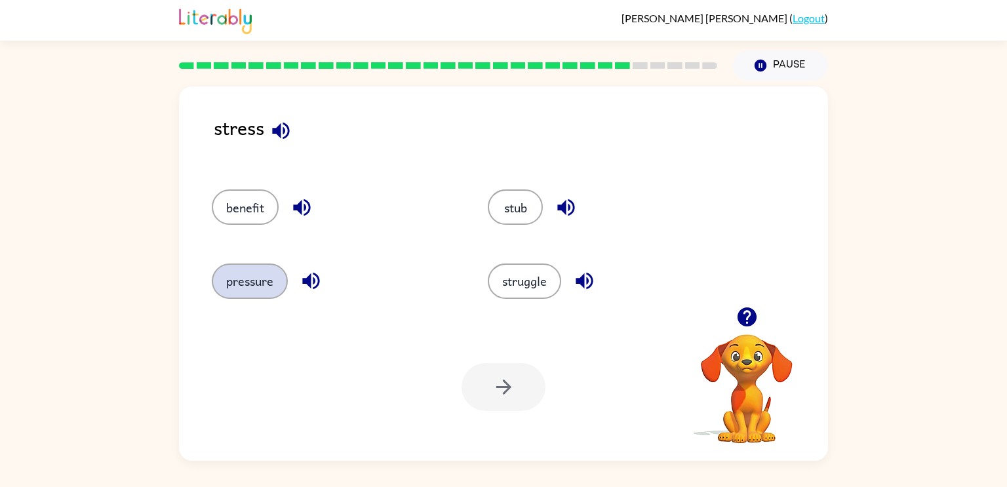
click at [272, 273] on button "pressure" at bounding box center [250, 280] width 76 height 35
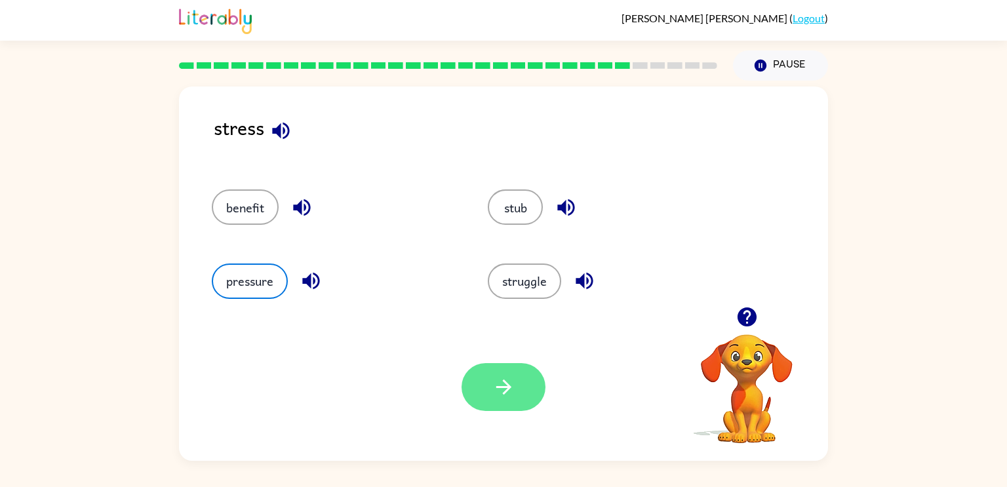
click at [518, 403] on button "button" at bounding box center [503, 387] width 84 height 48
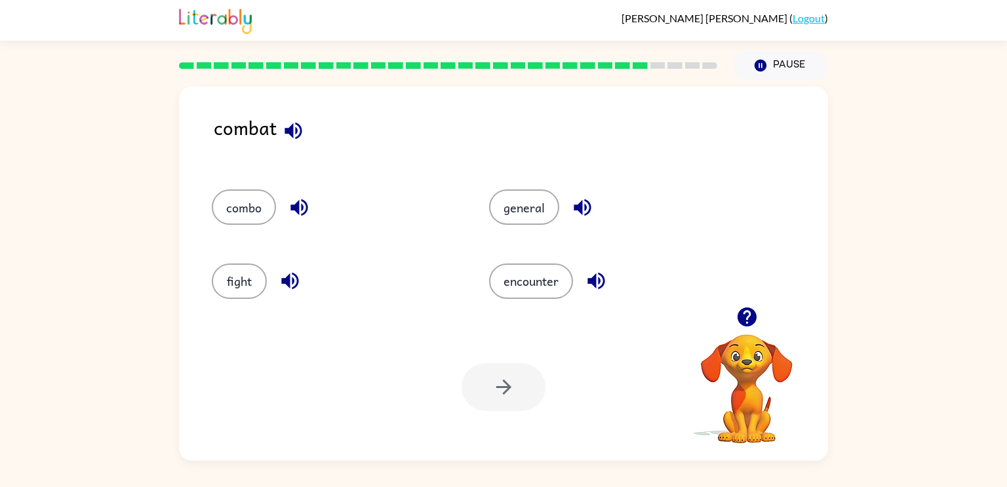
click at [509, 242] on div "encounter" at bounding box center [602, 275] width 277 height 73
click at [511, 217] on button "general" at bounding box center [524, 206] width 70 height 35
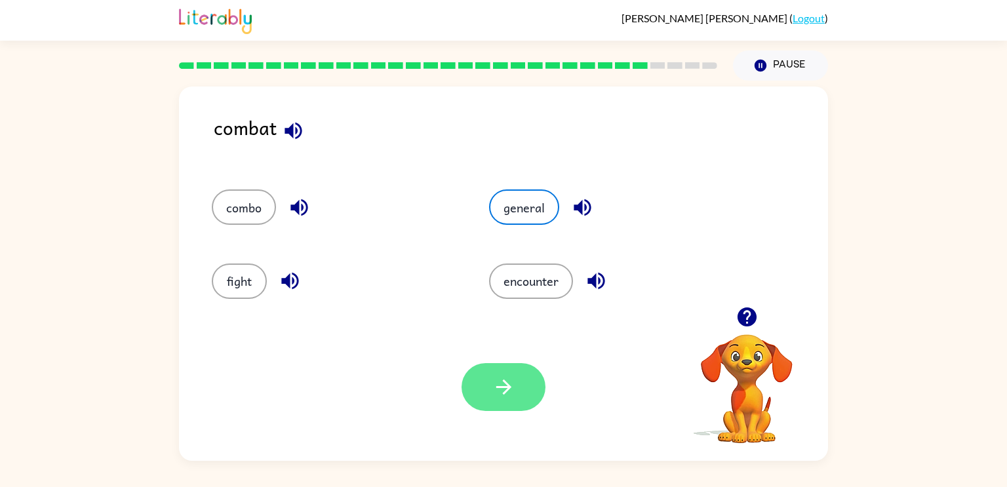
click at [514, 391] on icon "button" at bounding box center [503, 387] width 23 height 23
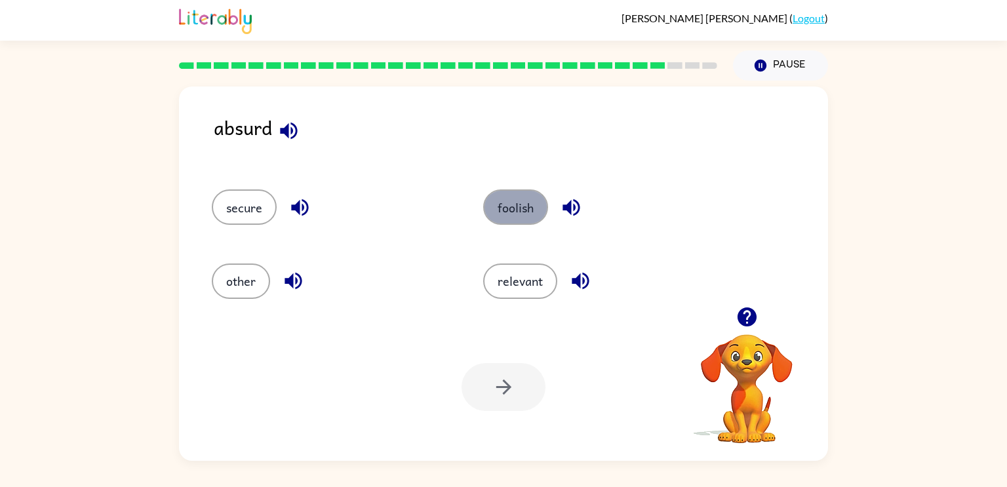
click at [512, 219] on button "foolish" at bounding box center [515, 206] width 65 height 35
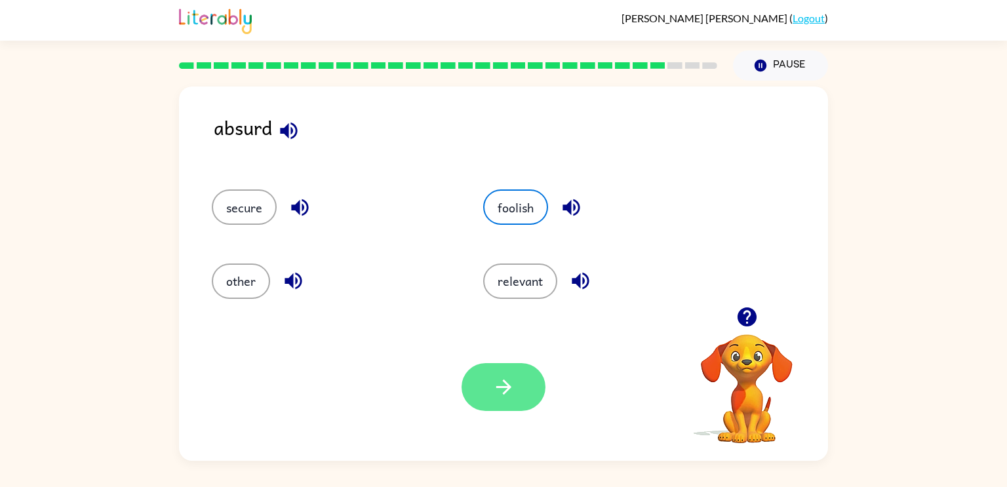
click at [509, 396] on icon "button" at bounding box center [503, 387] width 23 height 23
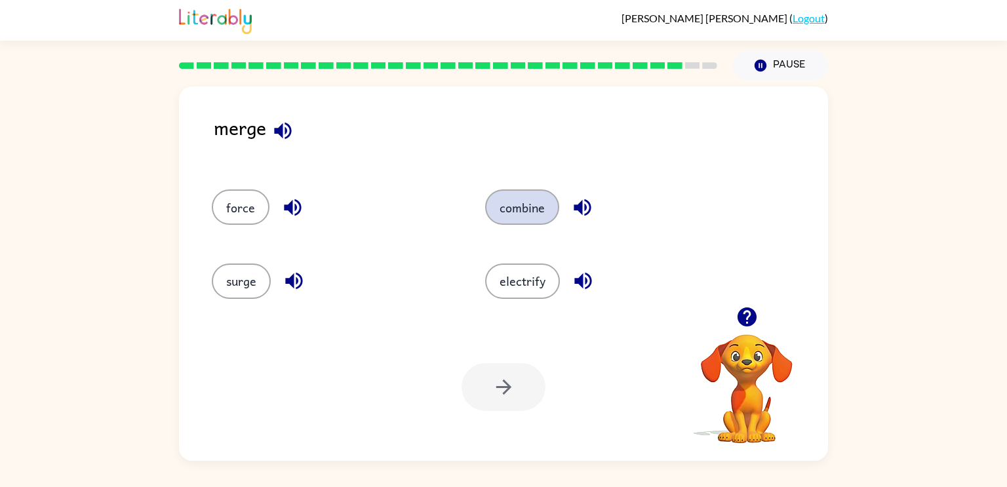
click at [525, 222] on button "combine" at bounding box center [522, 206] width 74 height 35
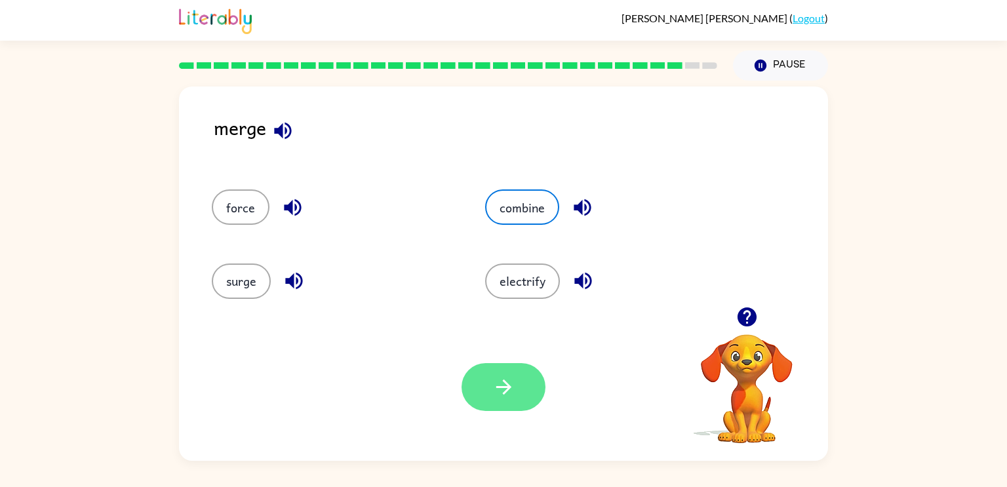
click at [517, 406] on button "button" at bounding box center [503, 387] width 84 height 48
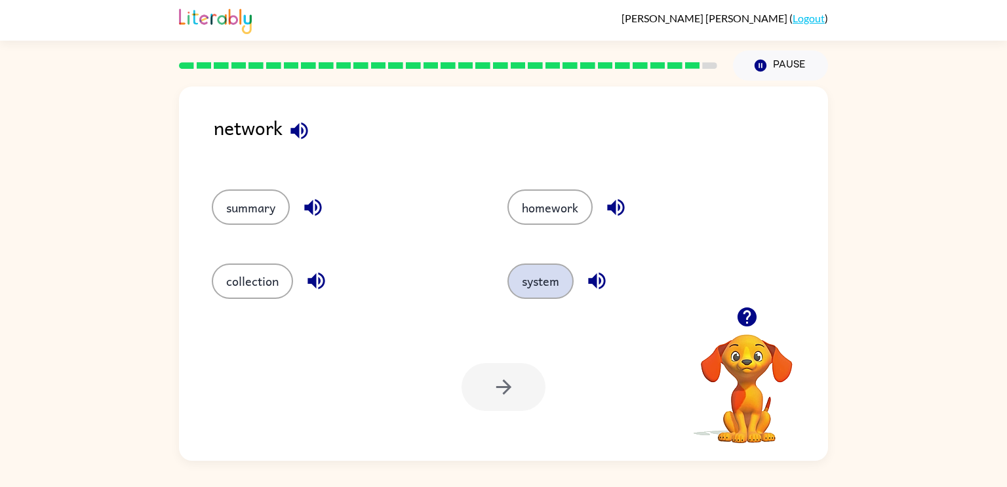
click at [545, 274] on button "system" at bounding box center [540, 280] width 66 height 35
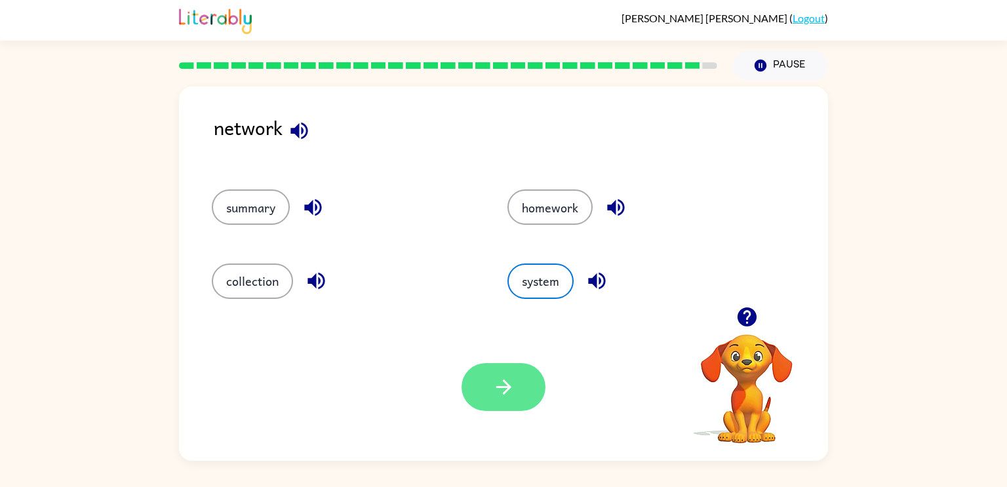
click at [503, 385] on icon "button" at bounding box center [503, 387] width 23 height 23
